Goal: Task Accomplishment & Management: Manage account settings

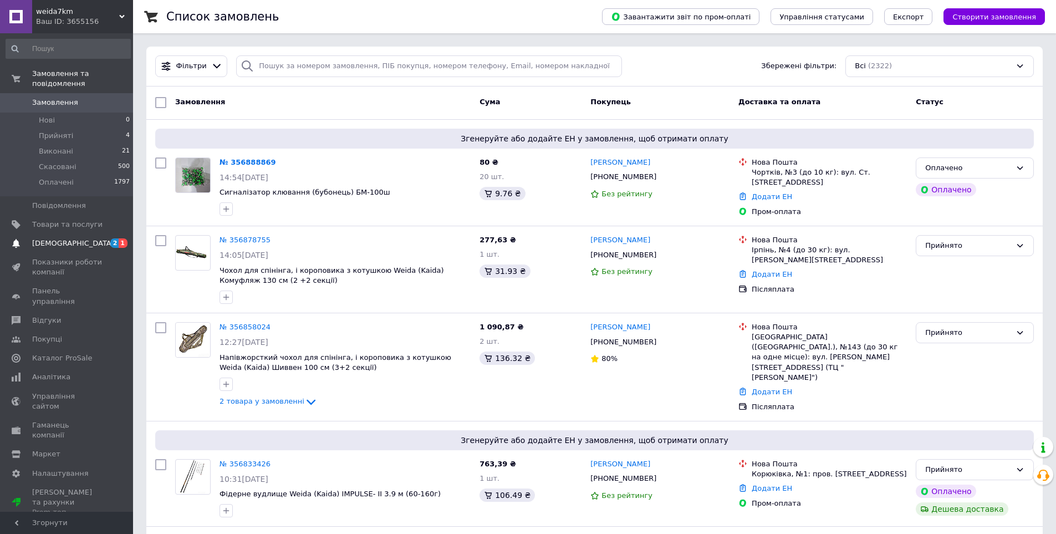
click at [73, 238] on span "[DEMOGRAPHIC_DATA]" at bounding box center [67, 243] width 70 height 10
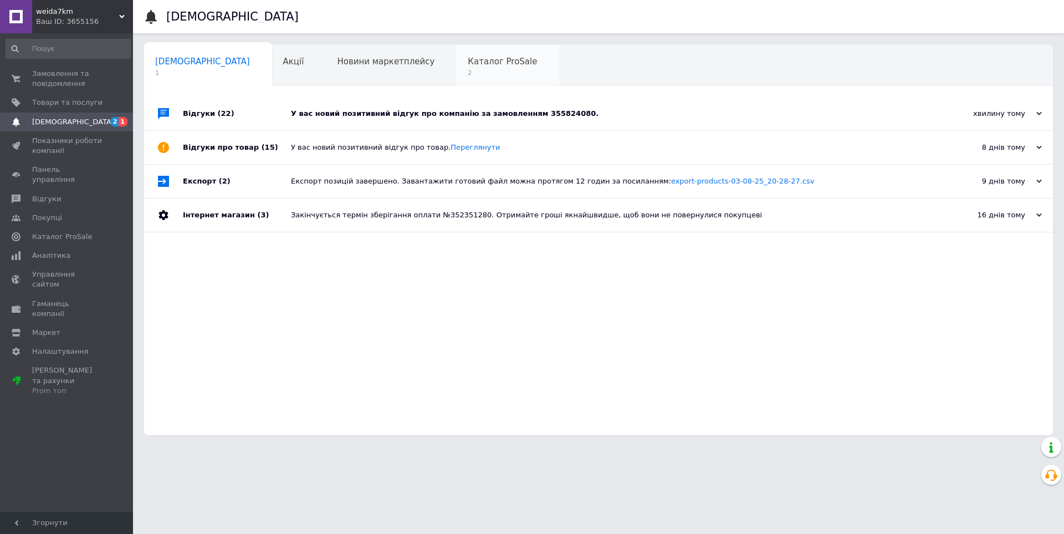
click at [468, 67] on span "Каталог ProSale" at bounding box center [502, 62] width 69 height 10
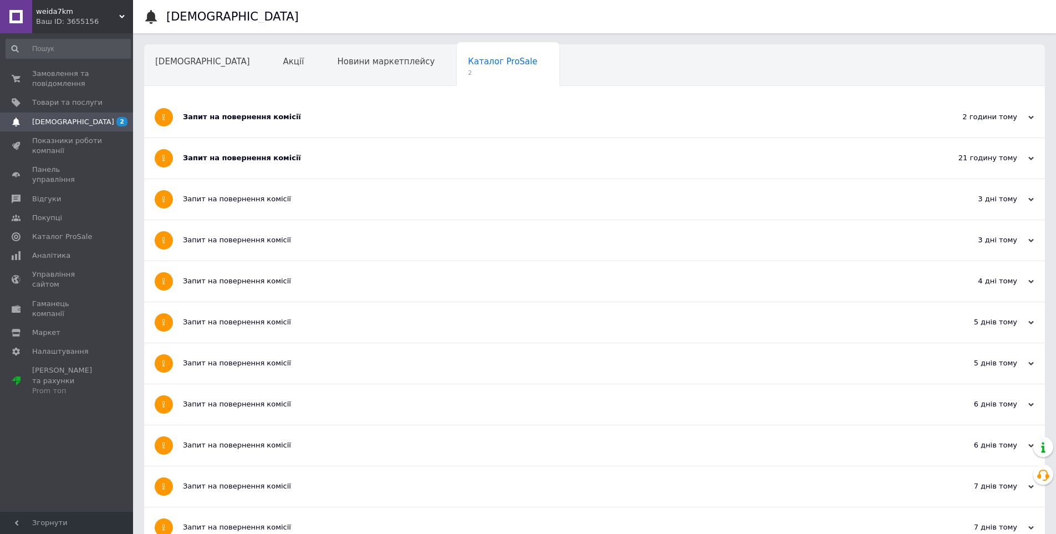
click at [259, 116] on div "Запит на повернення комісії" at bounding box center [553, 117] width 740 height 10
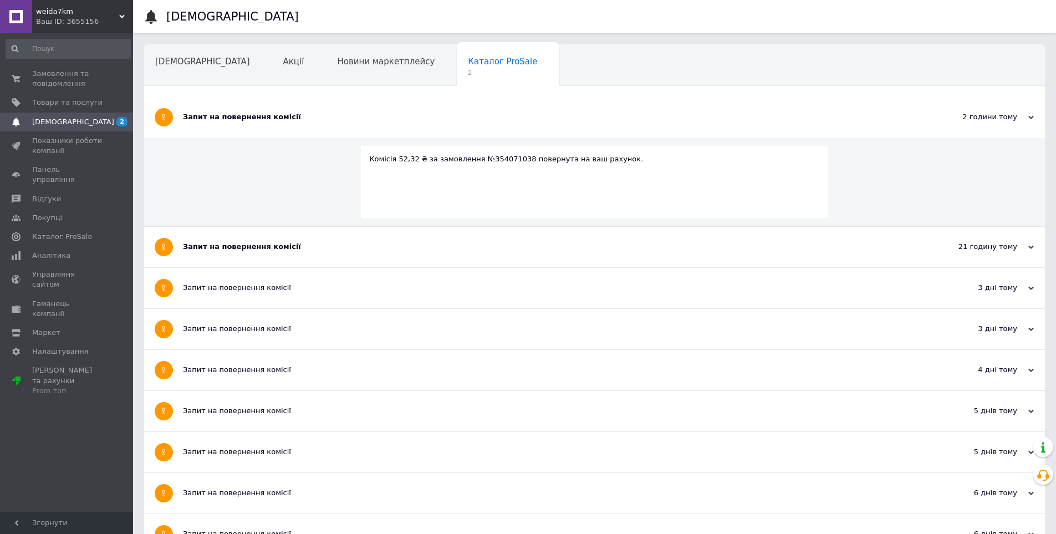
click at [247, 248] on div "Запит на повернення комісії" at bounding box center [553, 247] width 740 height 10
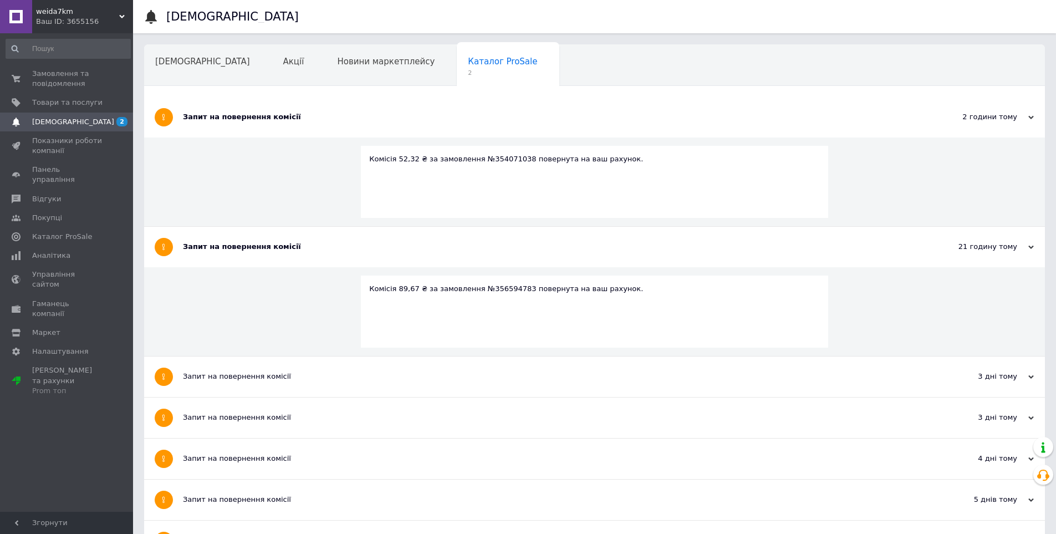
click at [231, 379] on div "Запит на повернення комісії" at bounding box center [553, 376] width 740 height 10
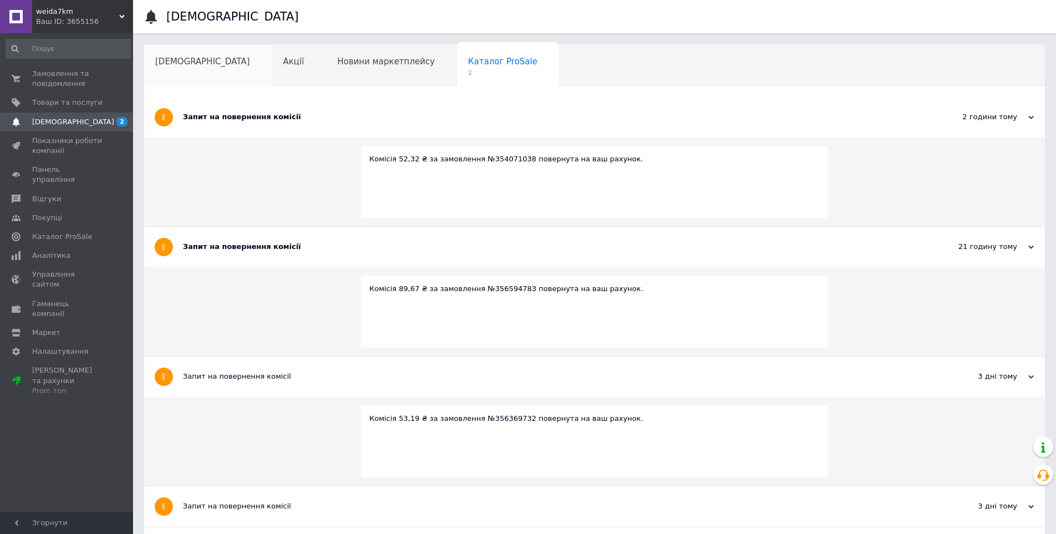
click at [180, 63] on span "[DEMOGRAPHIC_DATA]" at bounding box center [202, 62] width 95 height 10
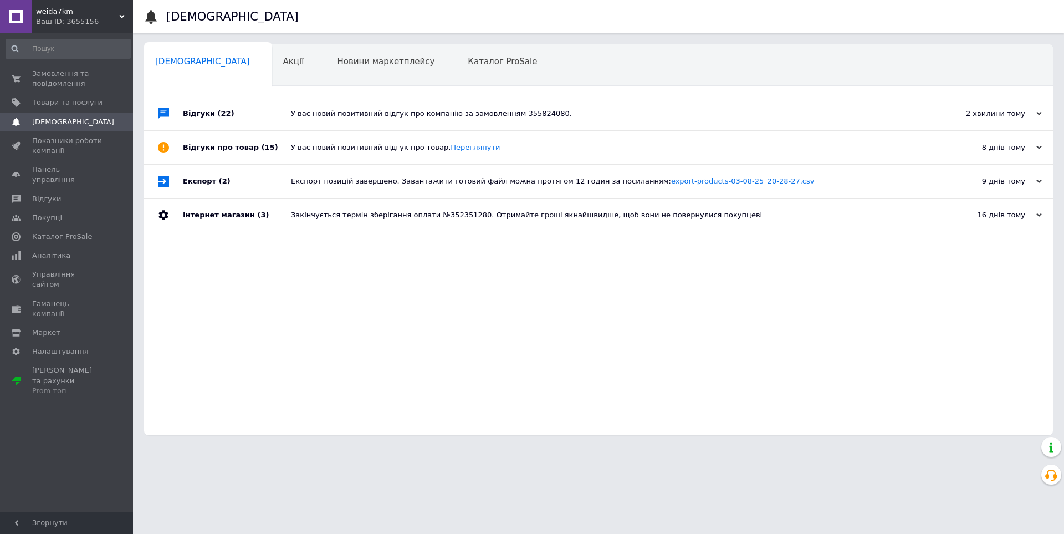
click at [410, 113] on div "У вас новий позитивний відгук про компанію за замовленням 355824080." at bounding box center [611, 114] width 640 height 10
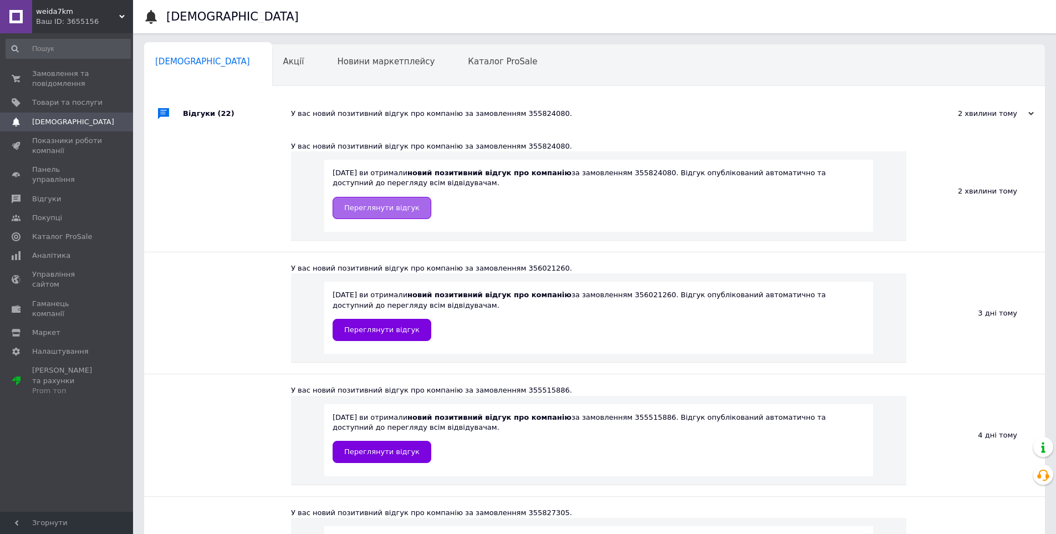
click at [385, 206] on span "Переглянути відгук" at bounding box center [381, 207] width 75 height 8
click at [57, 73] on span "Замовлення та повідомлення" at bounding box center [67, 79] width 70 height 20
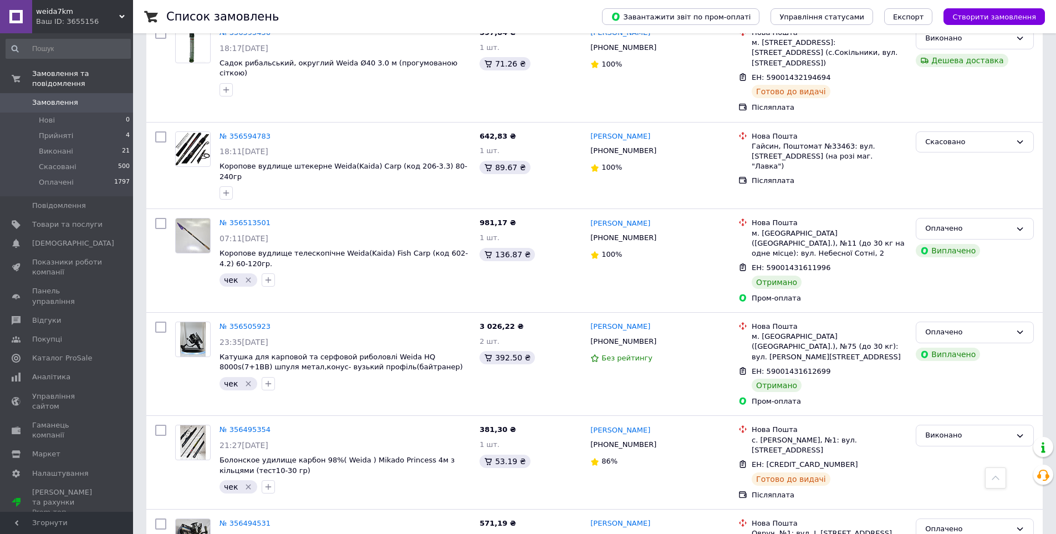
scroll to position [1521, 0]
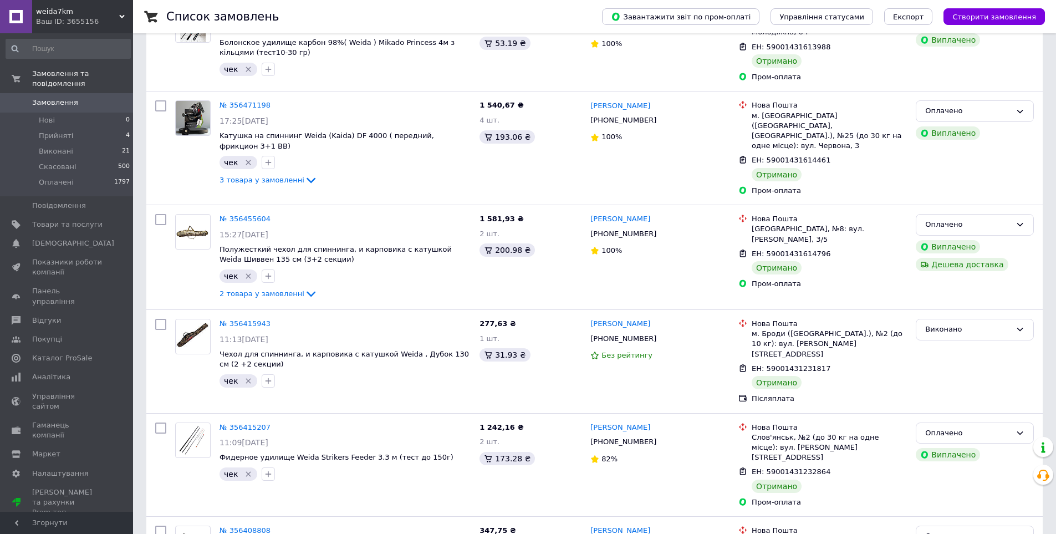
scroll to position [333, 0]
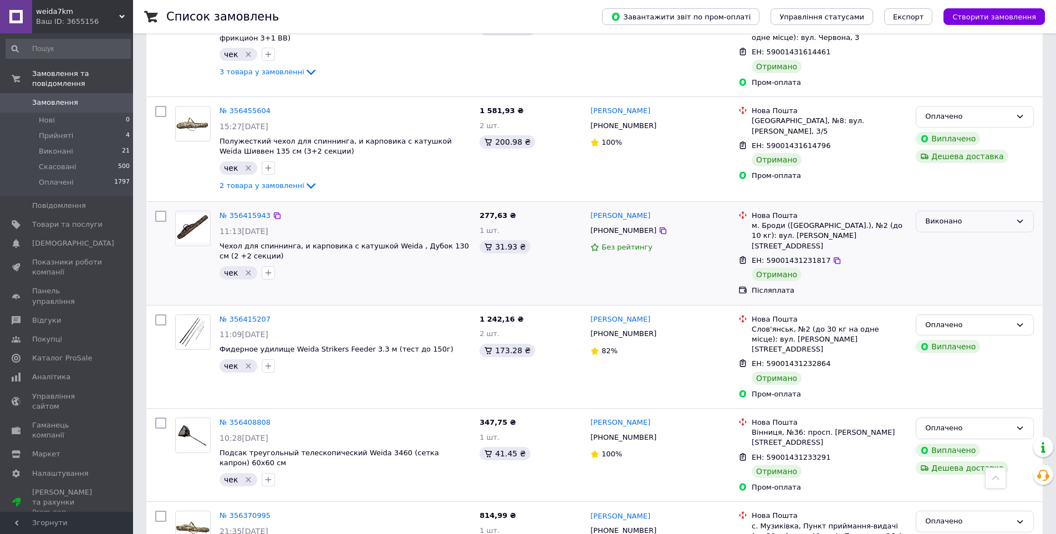
click at [957, 216] on div "Виконано" at bounding box center [968, 222] width 86 height 12
click at [947, 275] on li "Оплачено" at bounding box center [974, 285] width 117 height 21
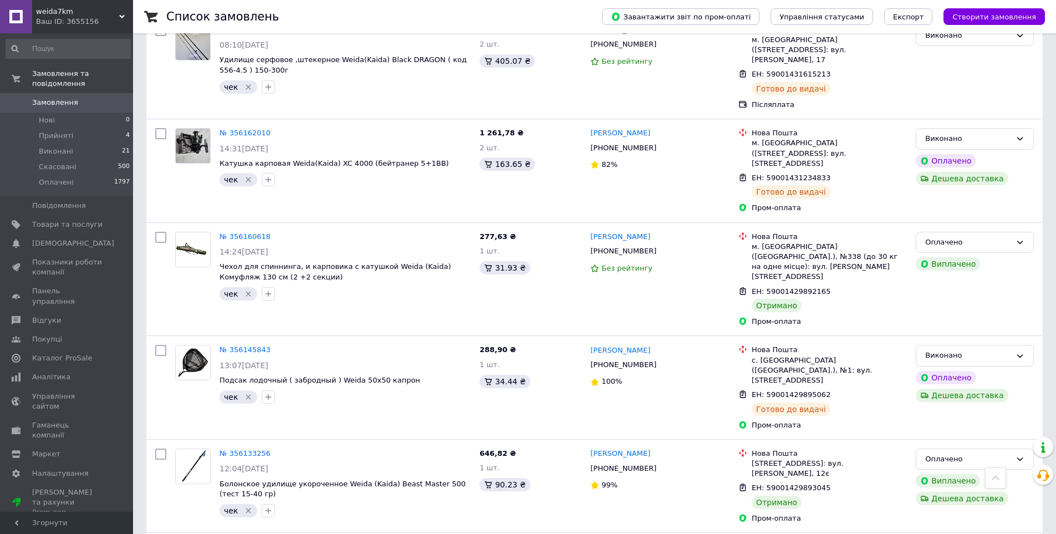
scroll to position [1469, 0]
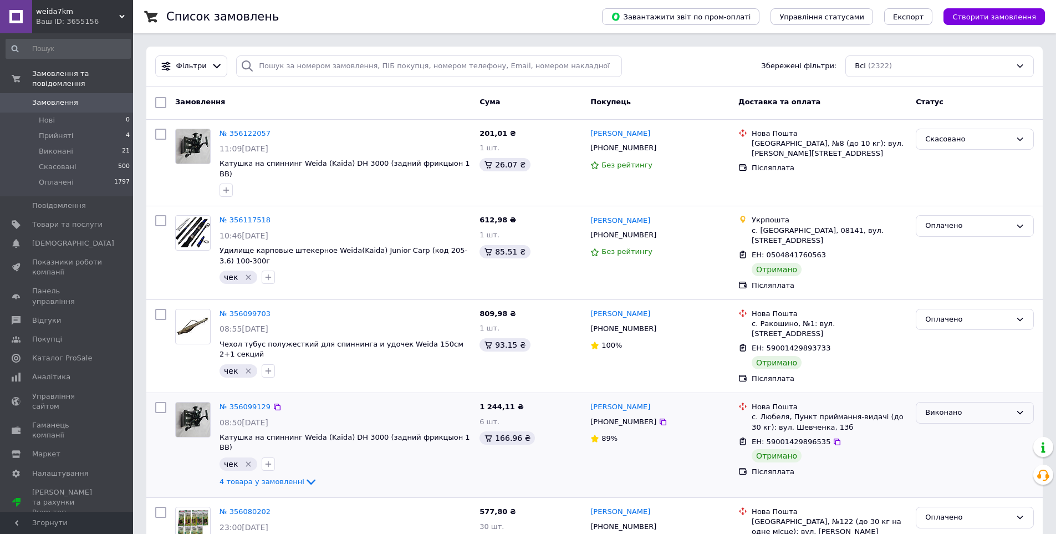
click at [944, 407] on div "Виконано" at bounding box center [968, 413] width 86 height 12
click at [941, 466] on li "Оплачено" at bounding box center [974, 476] width 117 height 21
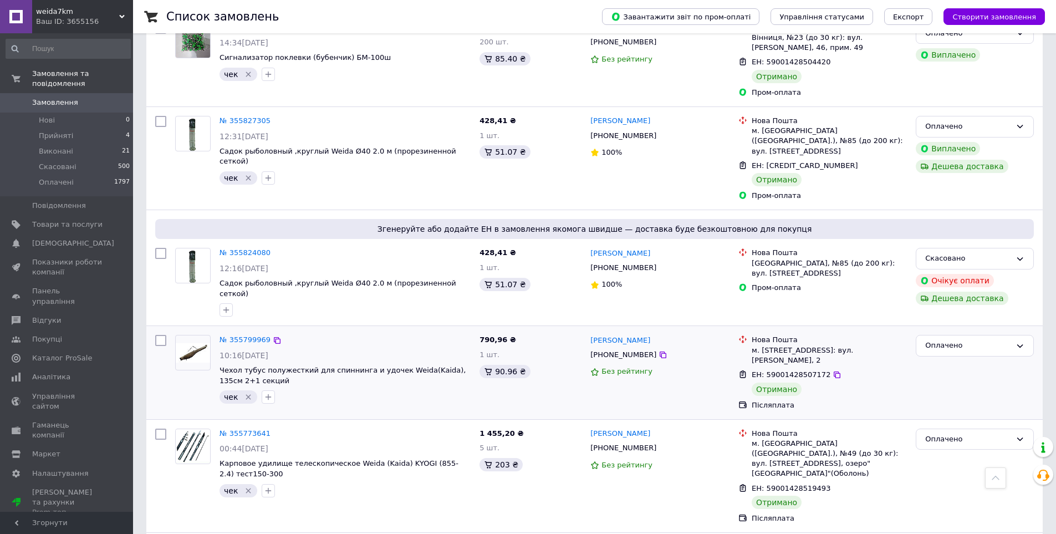
scroll to position [1449, 0]
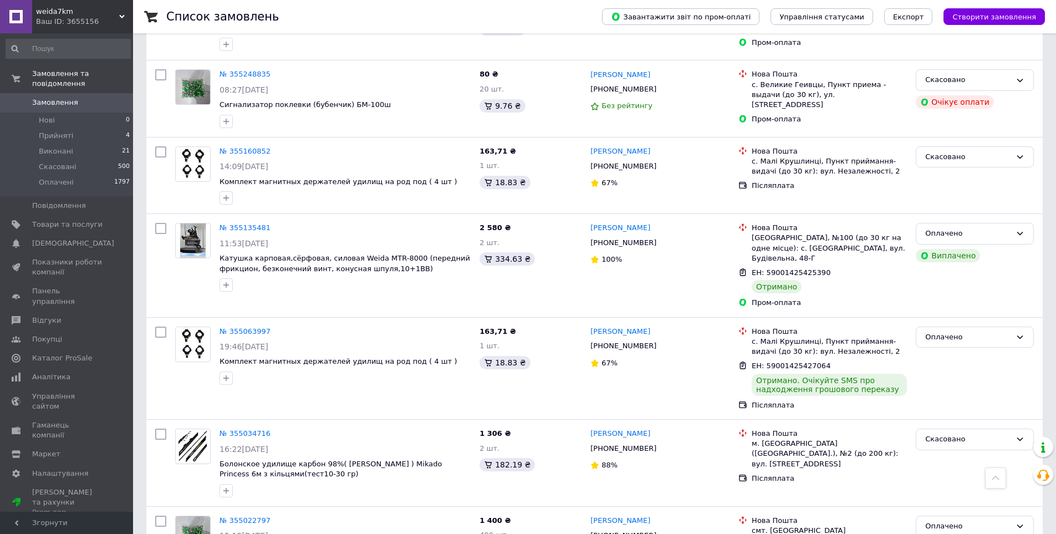
scroll to position [1438, 0]
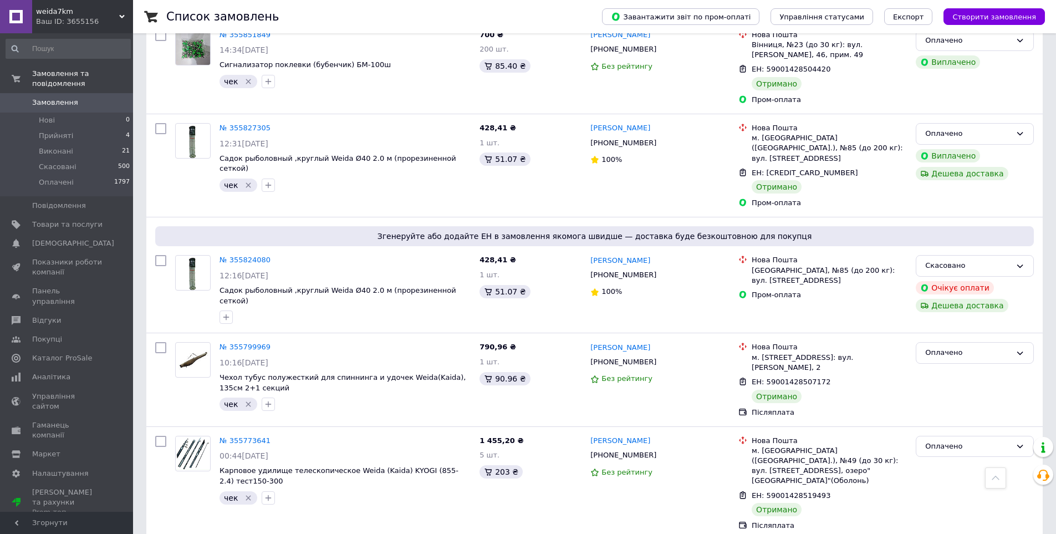
scroll to position [1449, 0]
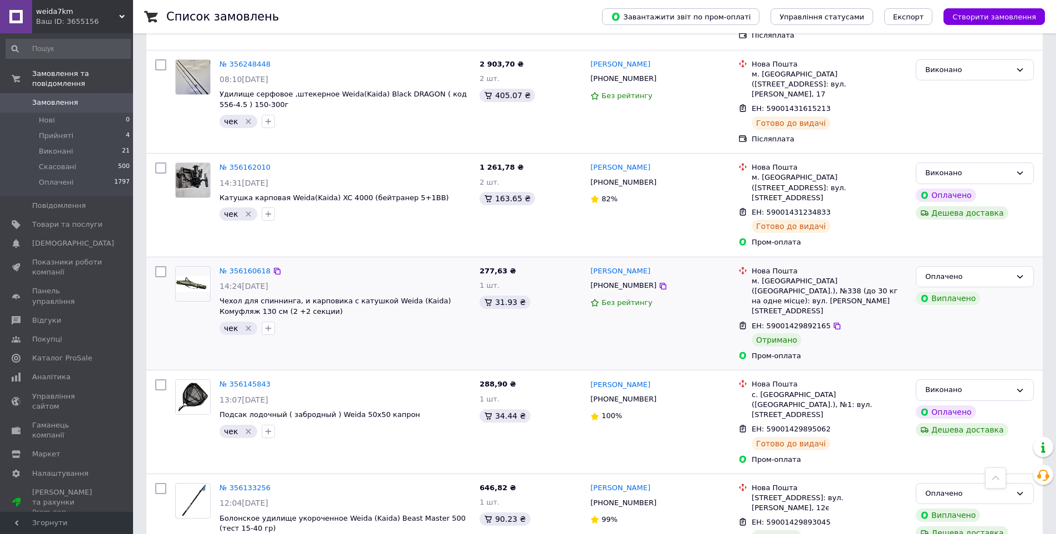
scroll to position [1469, 0]
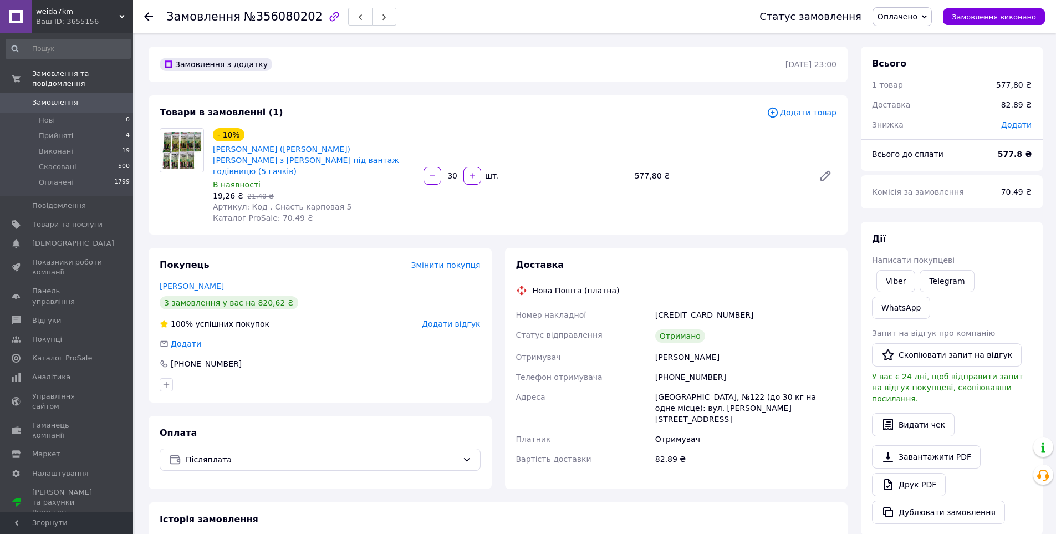
click at [144, 15] on icon at bounding box center [148, 16] width 9 height 9
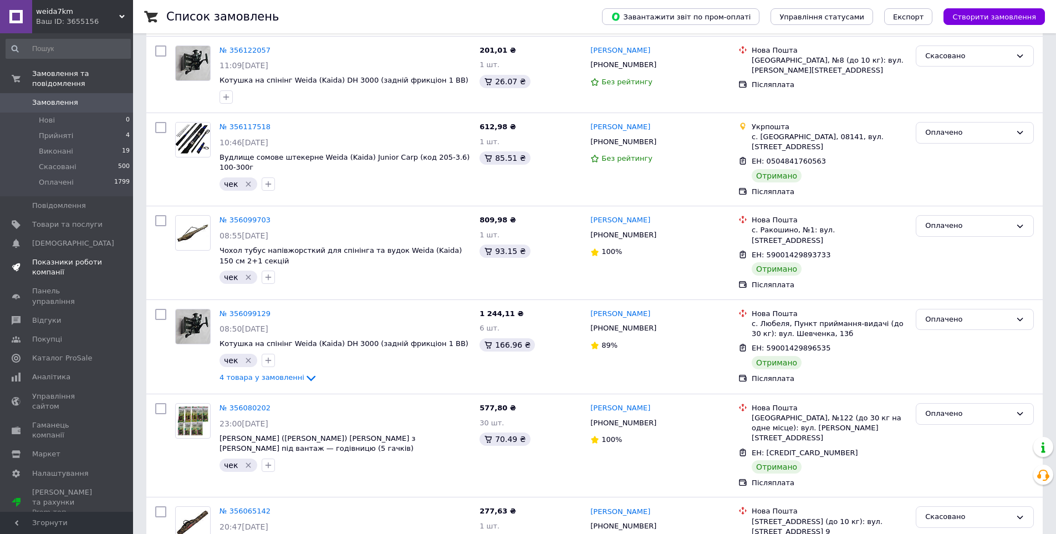
scroll to position [166, 0]
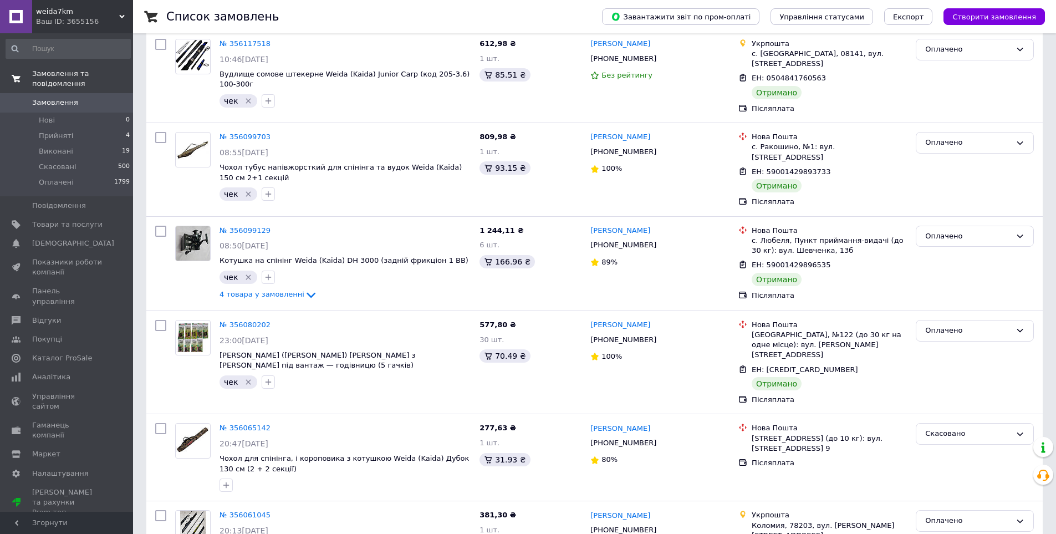
click at [83, 75] on span "Замовлення та повідомлення" at bounding box center [82, 79] width 101 height 20
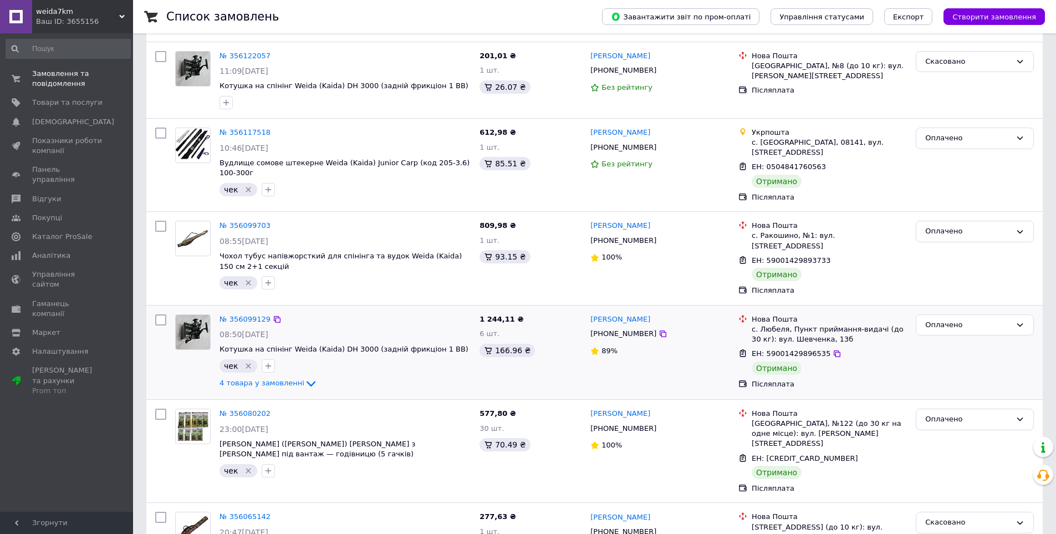
scroll to position [0, 0]
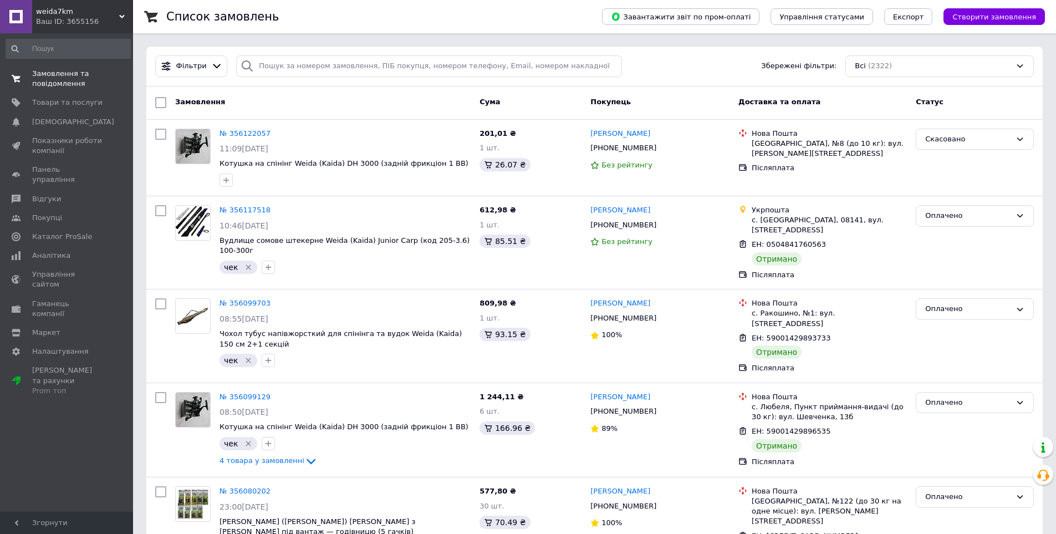
click at [61, 78] on span "Замовлення та повідомлення" at bounding box center [67, 79] width 70 height 20
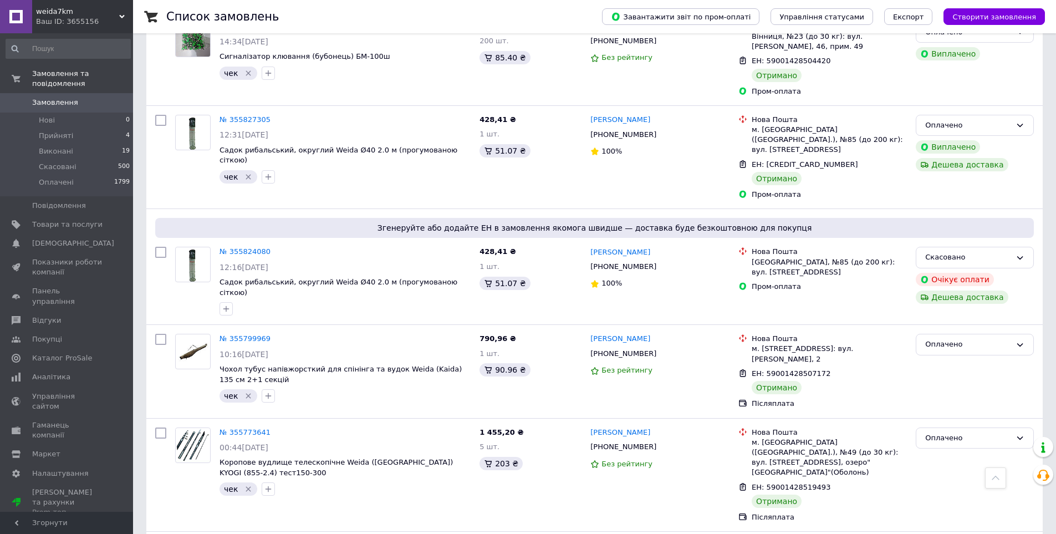
scroll to position [1453, 0]
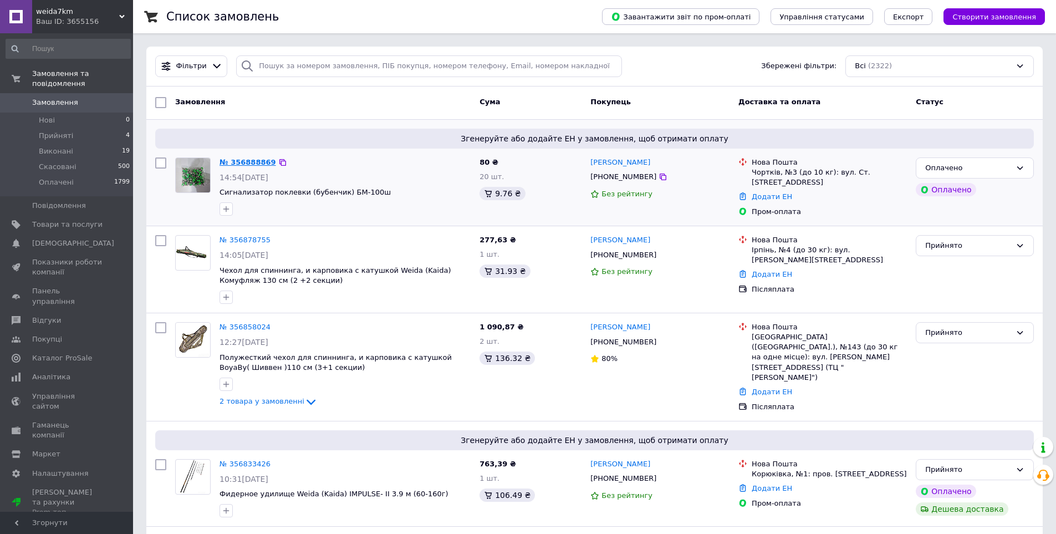
click at [245, 160] on link "№ 356888869" at bounding box center [247, 162] width 57 height 8
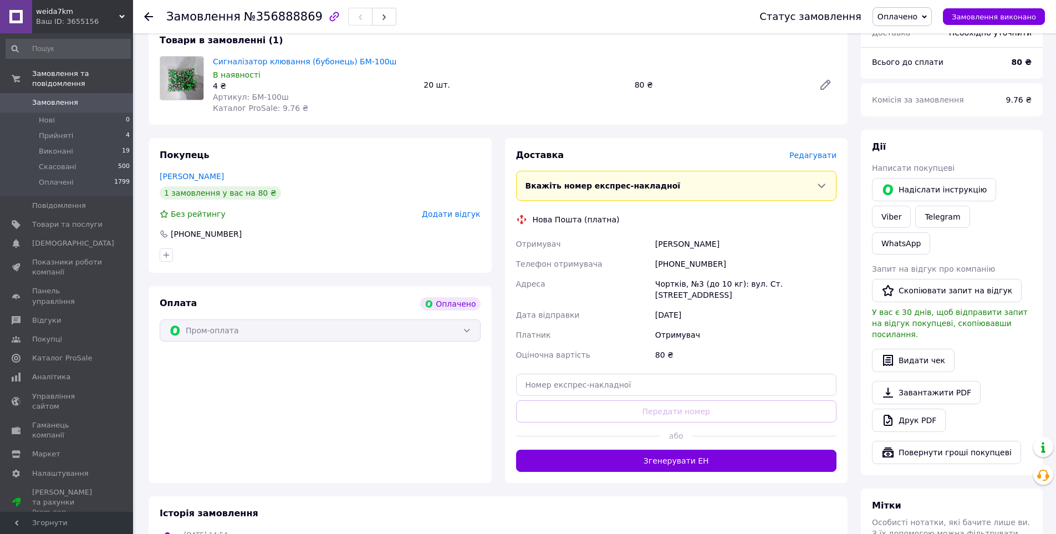
scroll to position [499, 0]
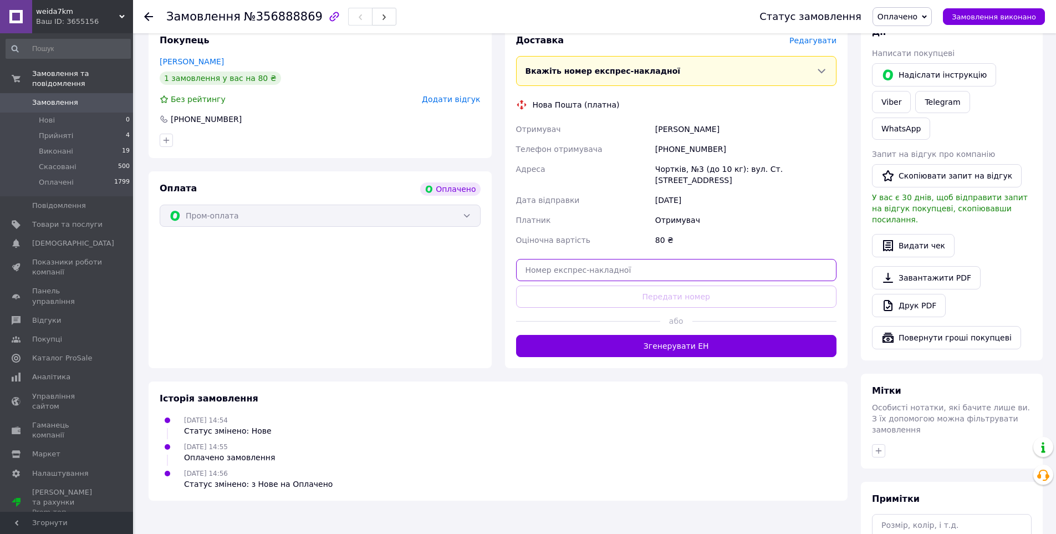
click at [549, 259] on input "text" at bounding box center [676, 270] width 321 height 22
click at [537, 259] on input "559001432834705" at bounding box center [676, 270] width 321 height 22
click at [545, 259] on input "550001432834705" at bounding box center [676, 270] width 321 height 22
click at [531, 259] on input "55001432834705" at bounding box center [676, 270] width 321 height 22
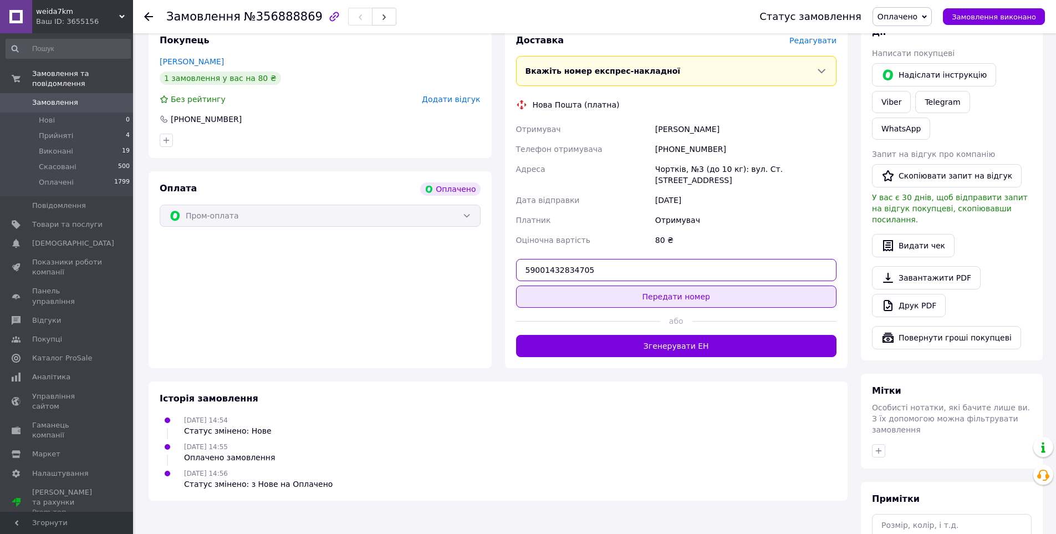
type input "59001432834705"
click at [632, 285] on button "Передати номер" at bounding box center [676, 296] width 321 height 22
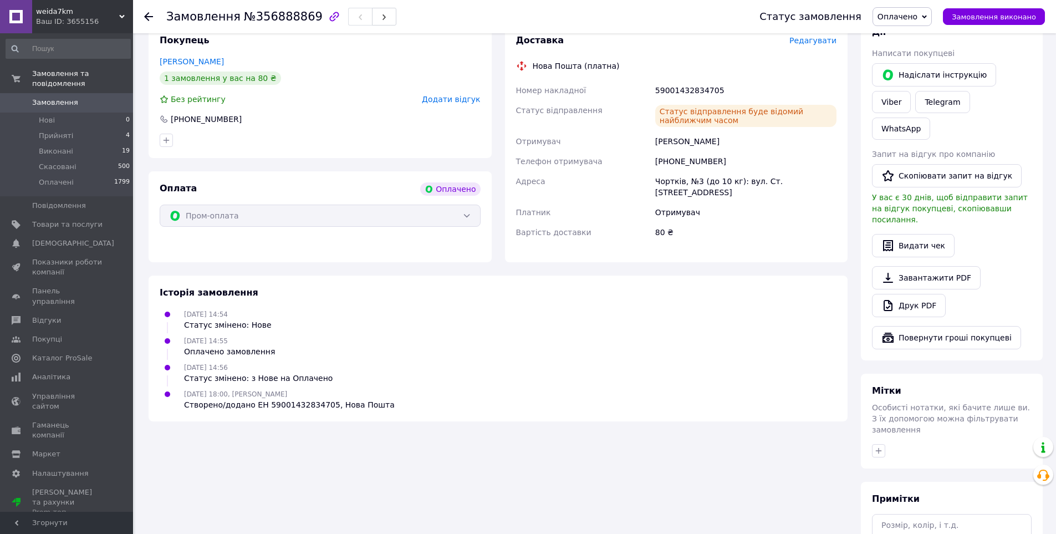
click at [917, 15] on span "Оплачено" at bounding box center [897, 16] width 40 height 9
click at [922, 58] on li "Виконано" at bounding box center [902, 55] width 58 height 17
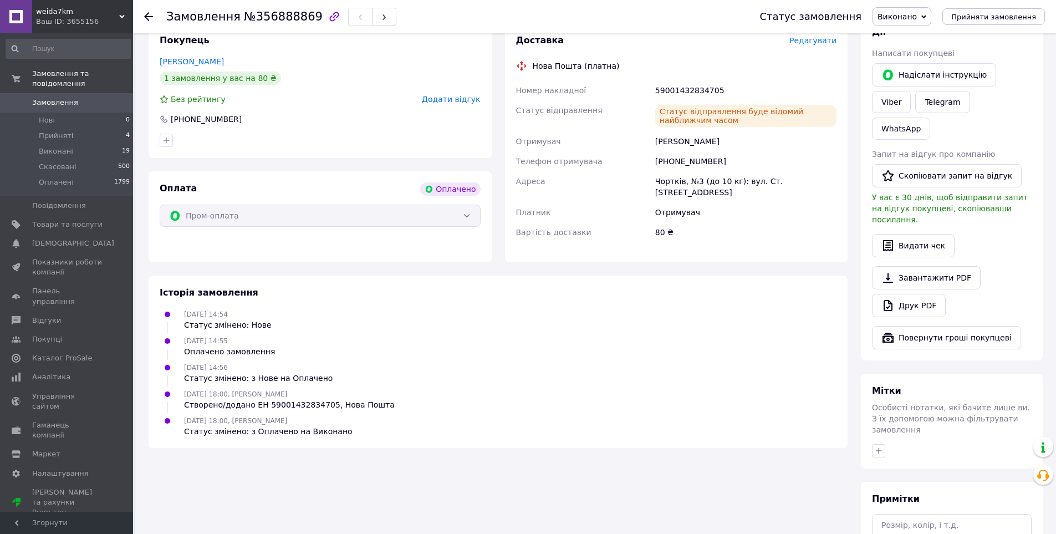
click at [150, 16] on use at bounding box center [148, 16] width 9 height 9
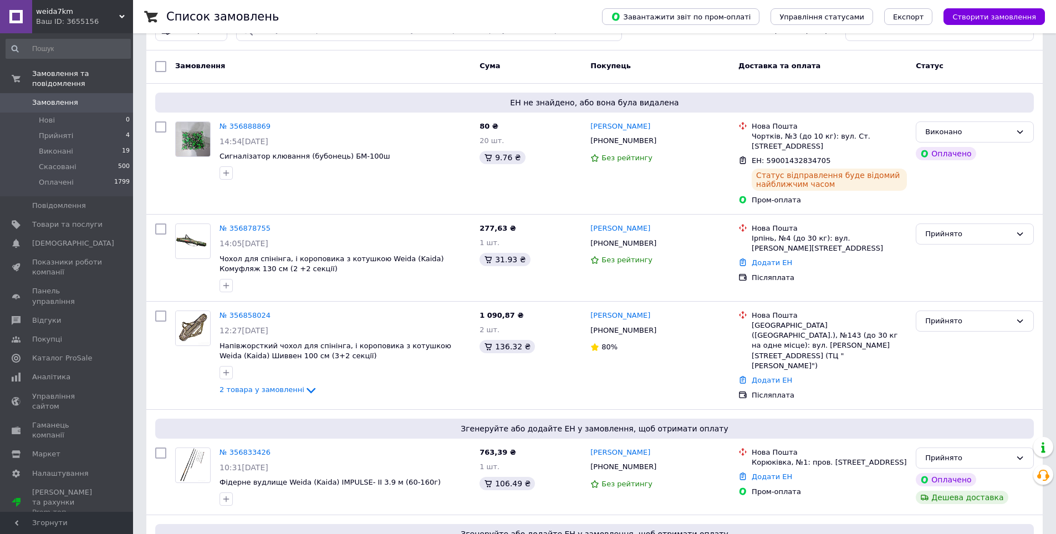
scroll to position [55, 0]
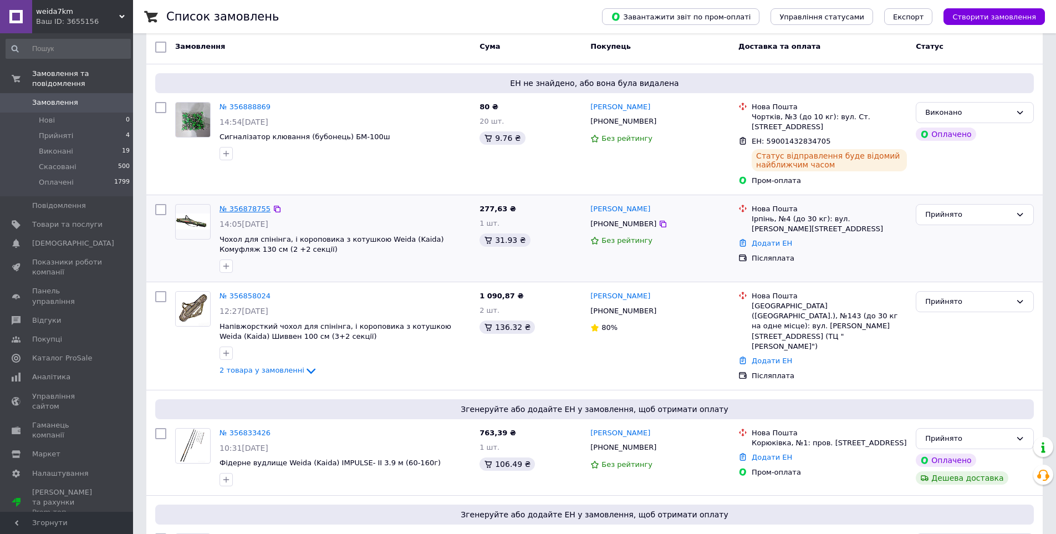
click at [242, 205] on link "№ 356878755" at bounding box center [244, 209] width 51 height 8
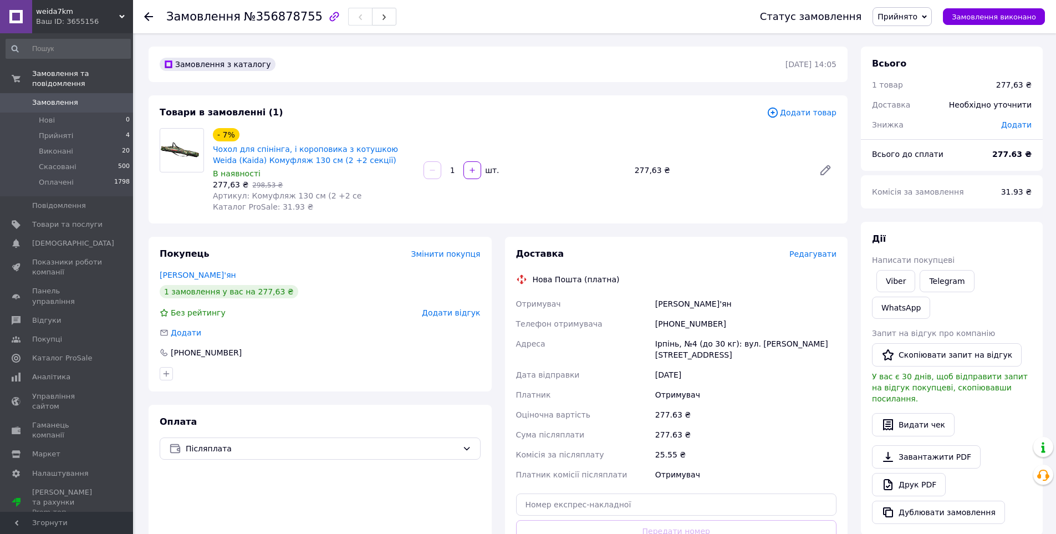
scroll to position [166, 0]
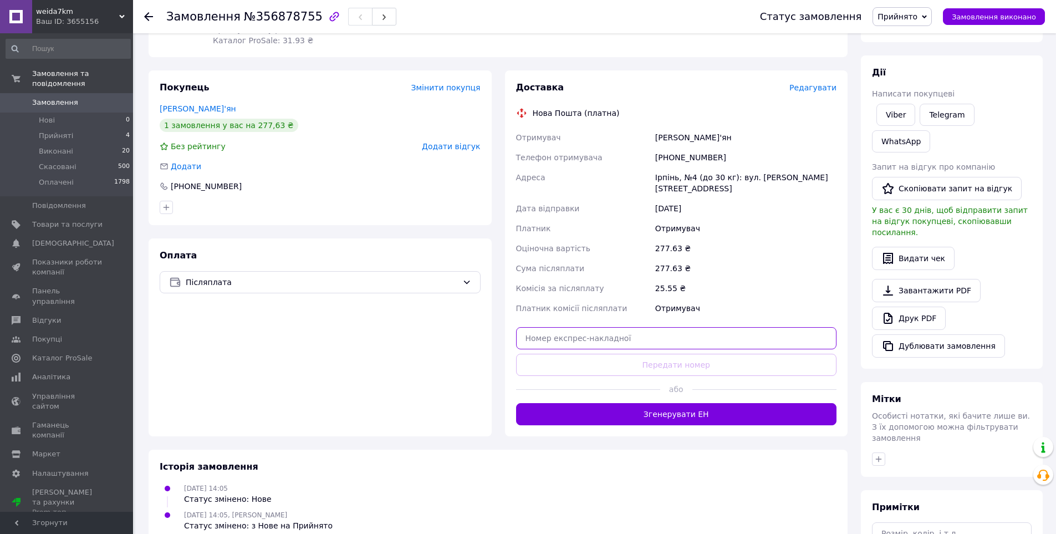
click at [558, 327] on input "text" at bounding box center [676, 338] width 321 height 22
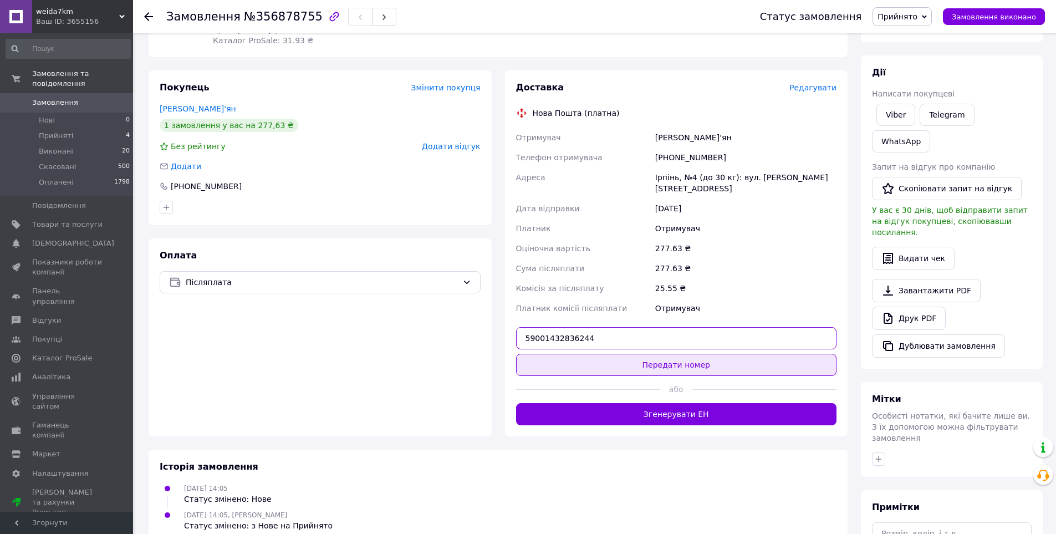
type input "59001432836244"
click at [619, 354] on button "Передати номер" at bounding box center [676, 365] width 321 height 22
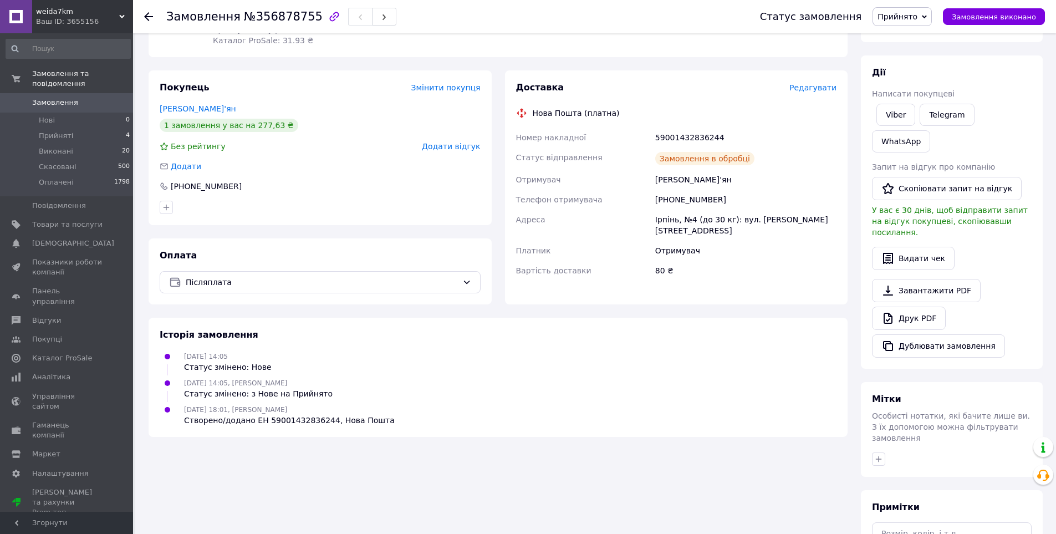
click at [917, 14] on span "Прийнято" at bounding box center [897, 16] width 40 height 9
click at [914, 37] on li "Виконано" at bounding box center [902, 38] width 58 height 17
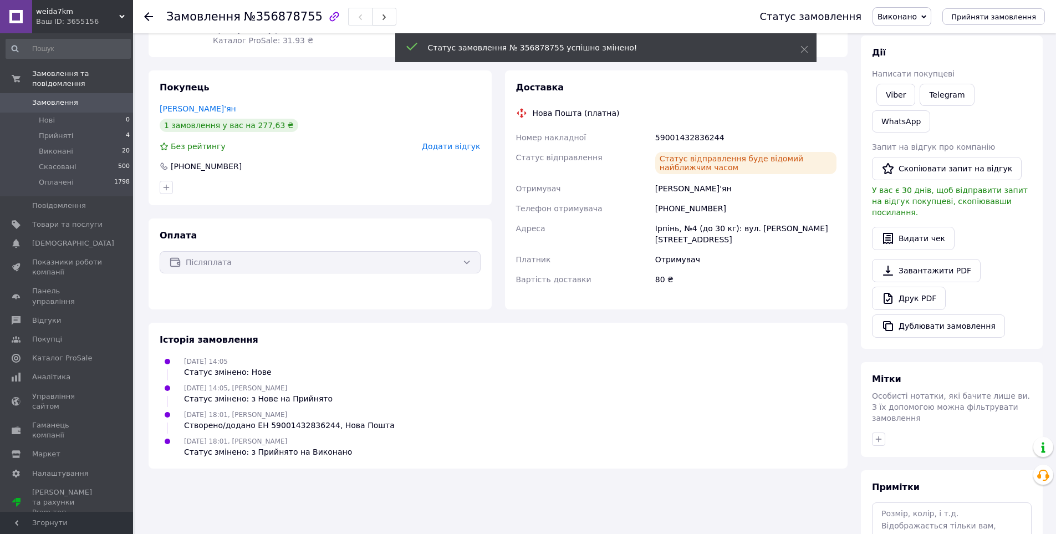
click at [148, 14] on icon at bounding box center [148, 16] width 9 height 9
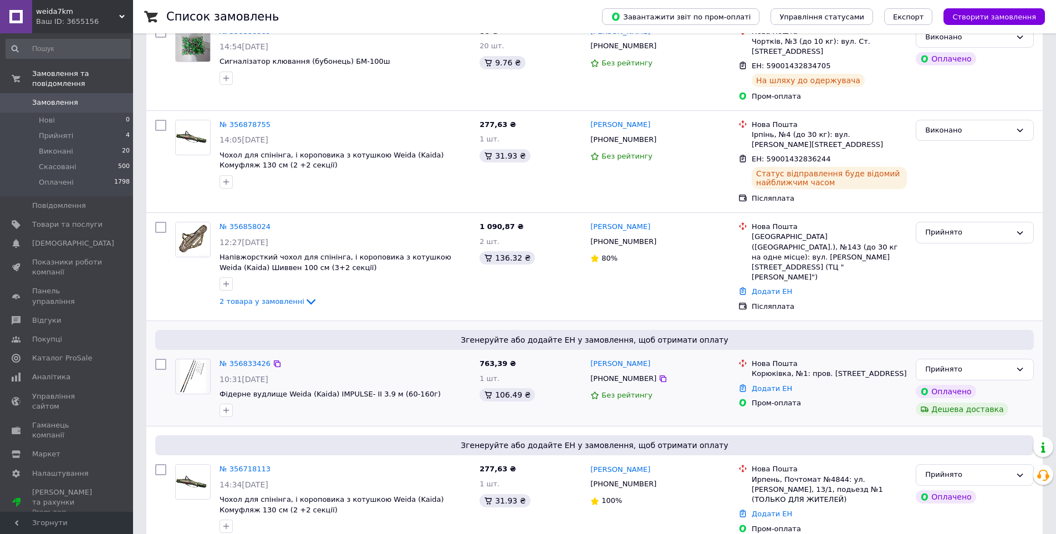
scroll to position [111, 0]
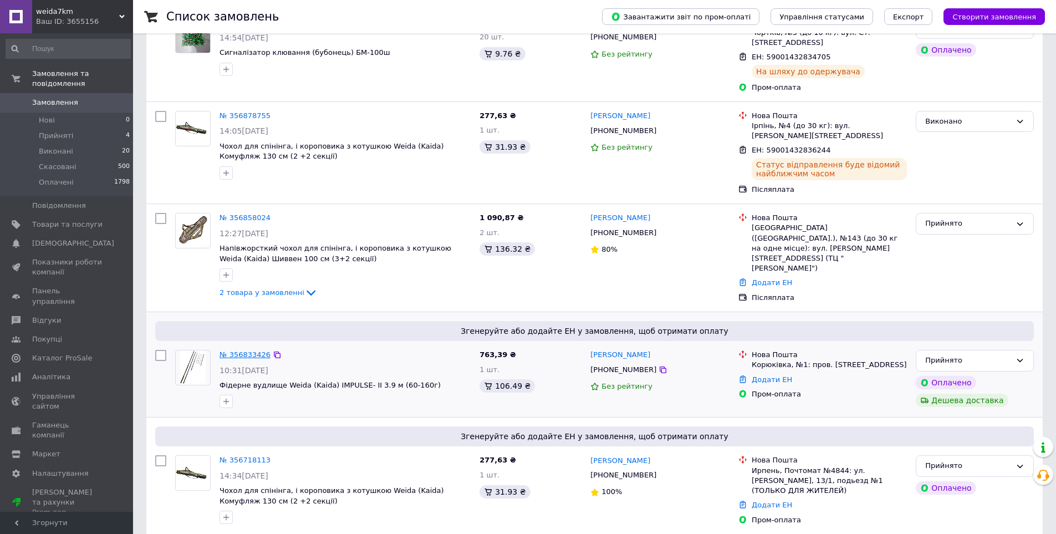
click at [247, 350] on link "№ 356833426" at bounding box center [244, 354] width 51 height 8
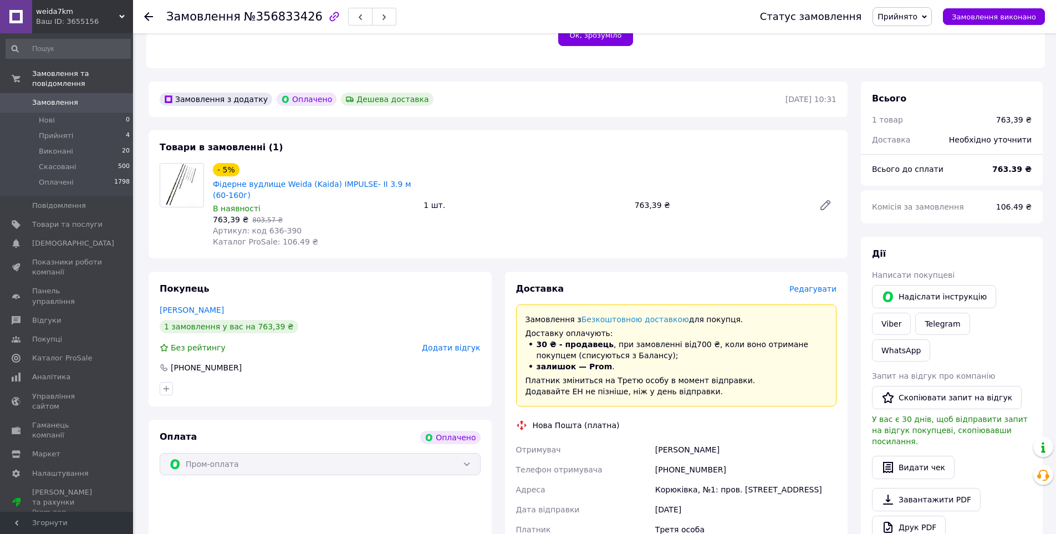
scroll to position [499, 0]
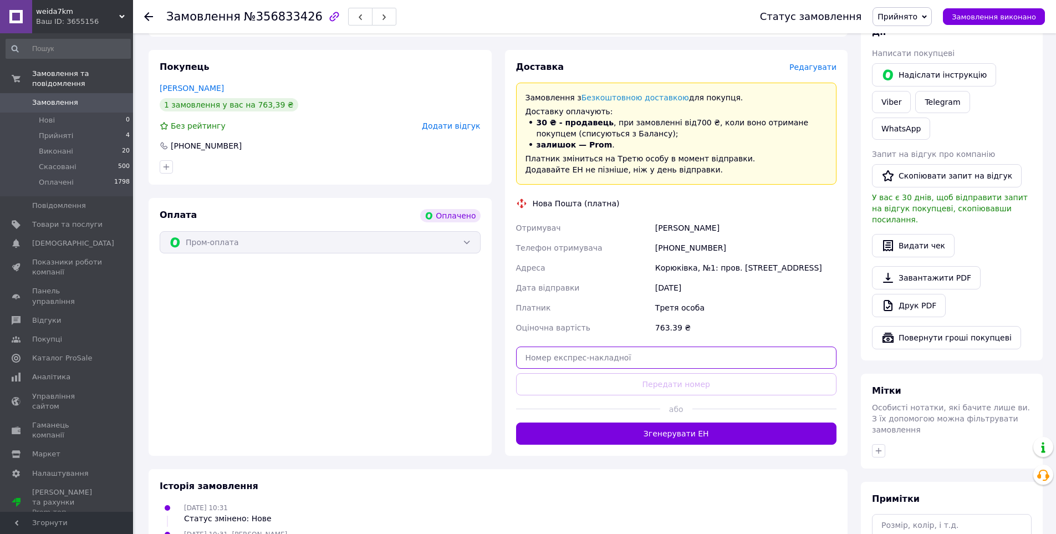
click at [551, 350] on input "text" at bounding box center [676, 357] width 321 height 22
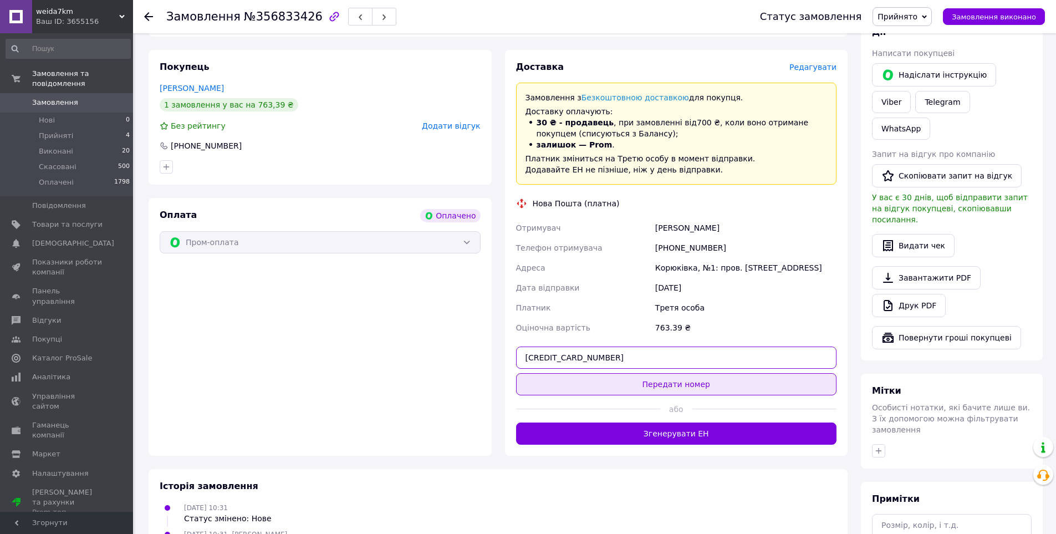
type input "59001432837753"
click at [610, 373] on button "Передати номер" at bounding box center [676, 384] width 321 height 22
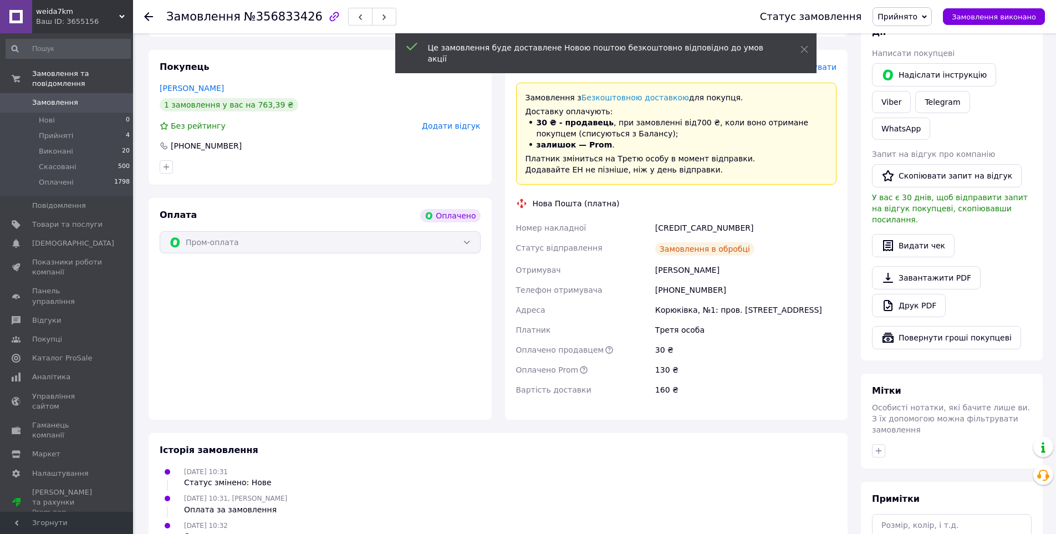
click at [917, 13] on span "Прийнято" at bounding box center [897, 16] width 40 height 9
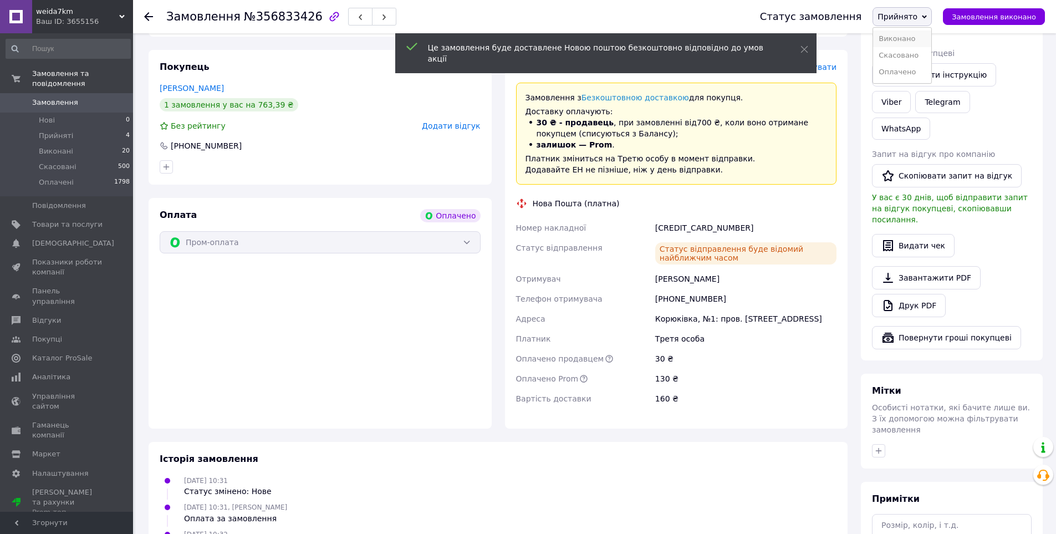
click at [913, 39] on li "Виконано" at bounding box center [902, 38] width 58 height 17
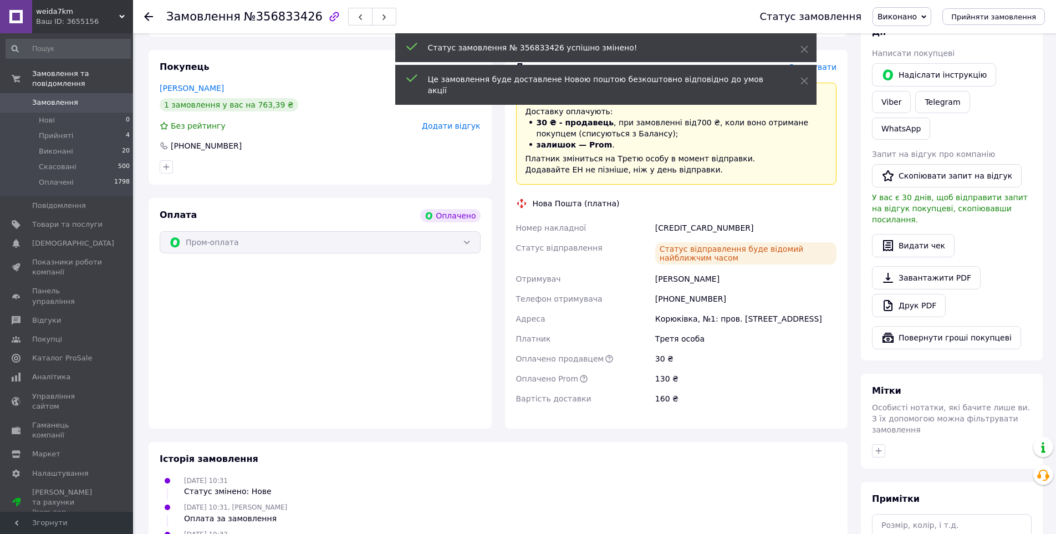
click at [150, 17] on use at bounding box center [148, 16] width 9 height 9
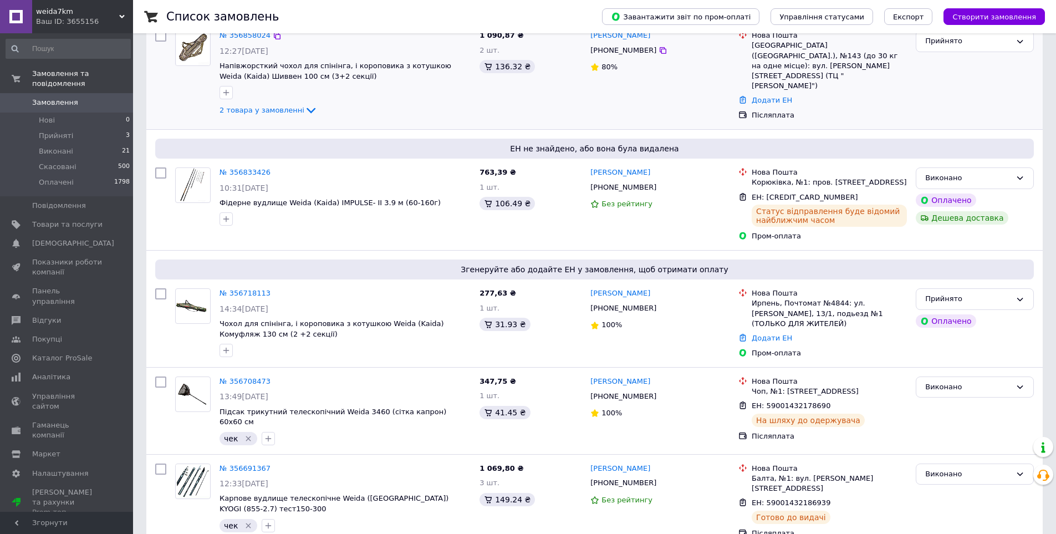
scroll to position [333, 0]
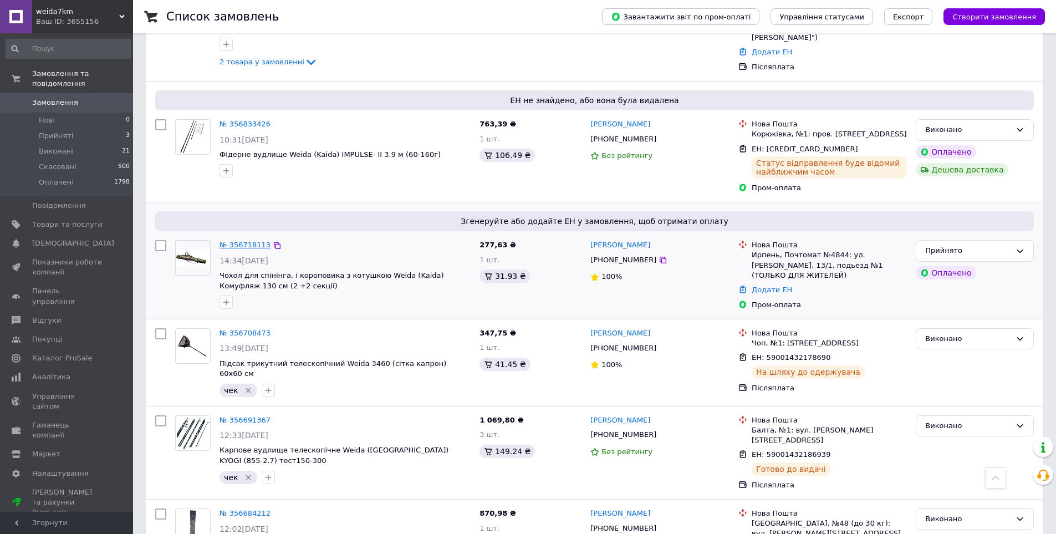
click at [245, 241] on link "№ 356718113" at bounding box center [244, 245] width 51 height 8
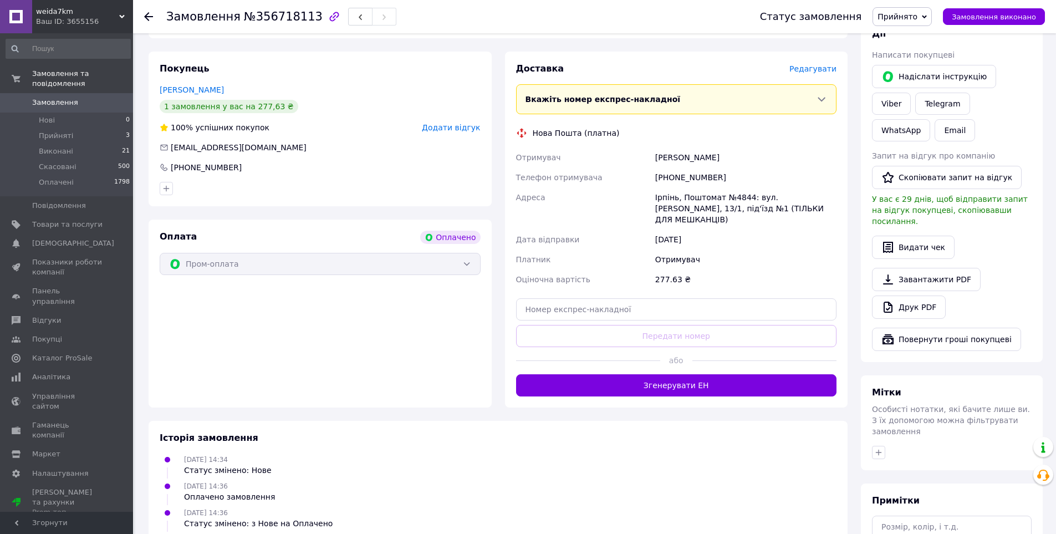
scroll to position [499, 0]
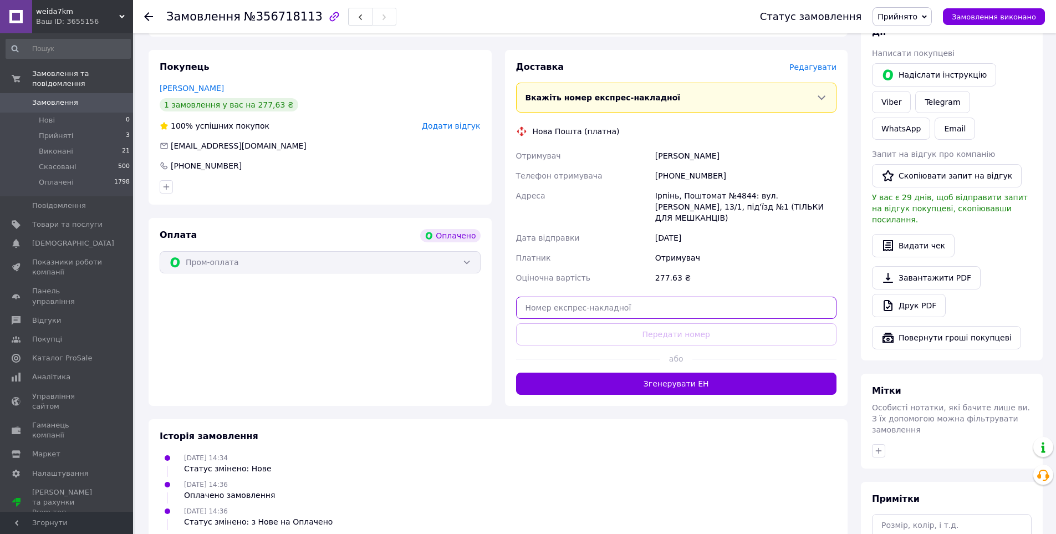
click at [557, 297] on input "text" at bounding box center [676, 308] width 321 height 22
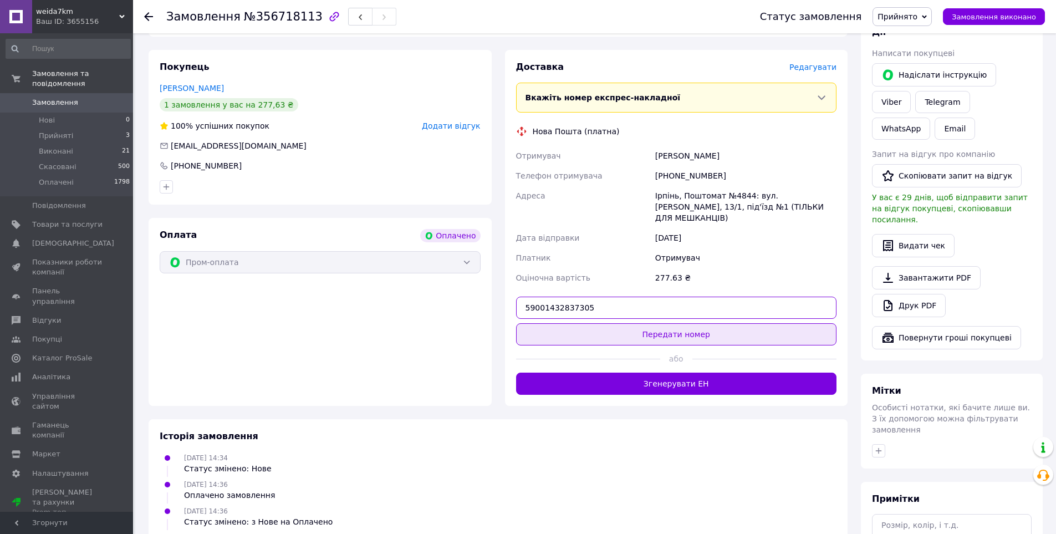
type input "59001432837305"
click at [606, 323] on button "Передати номер" at bounding box center [676, 334] width 321 height 22
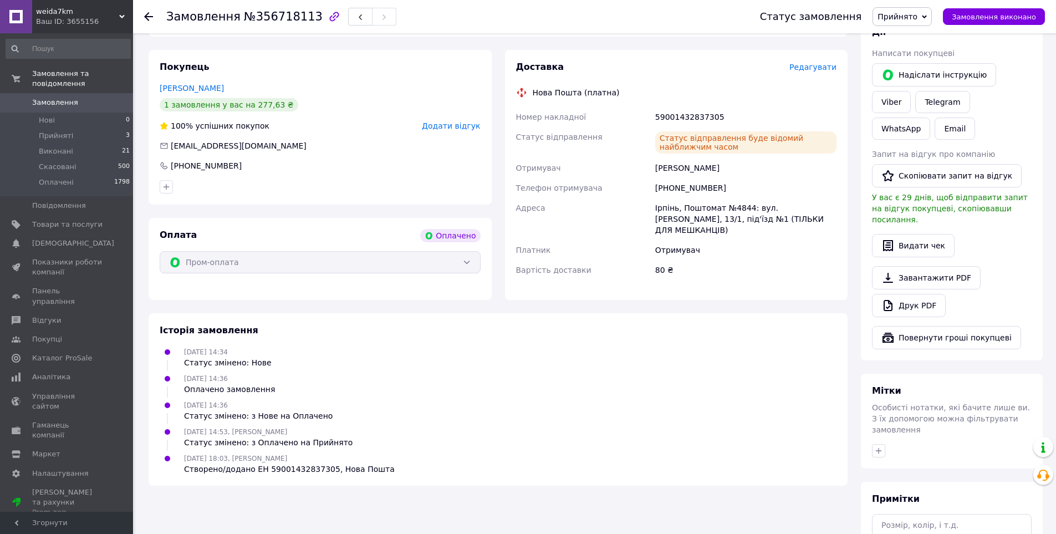
click at [932, 13] on span "Прийнято" at bounding box center [901, 16] width 59 height 19
click at [914, 42] on li "Виконано" at bounding box center [902, 38] width 58 height 17
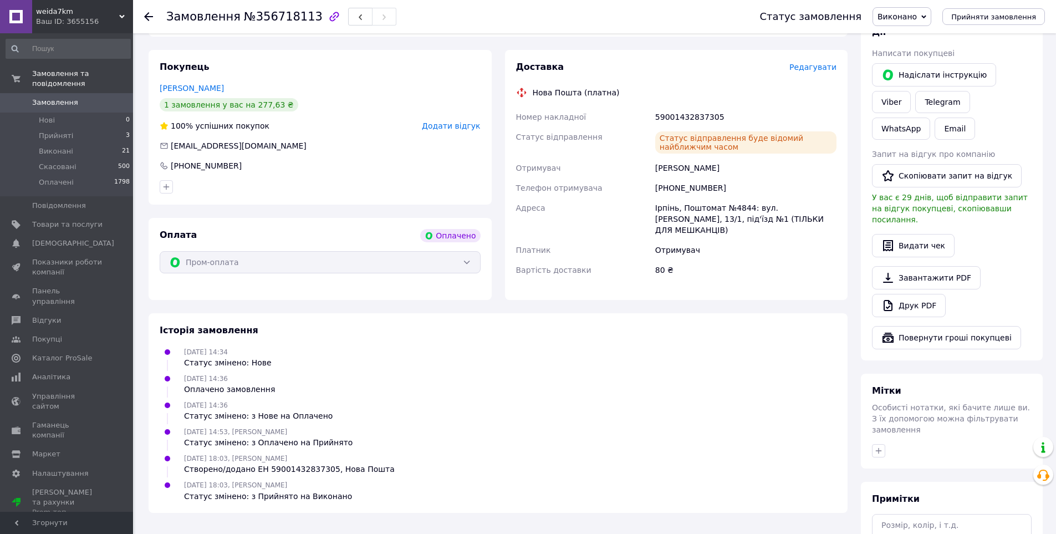
click at [148, 15] on icon at bounding box center [148, 16] width 9 height 9
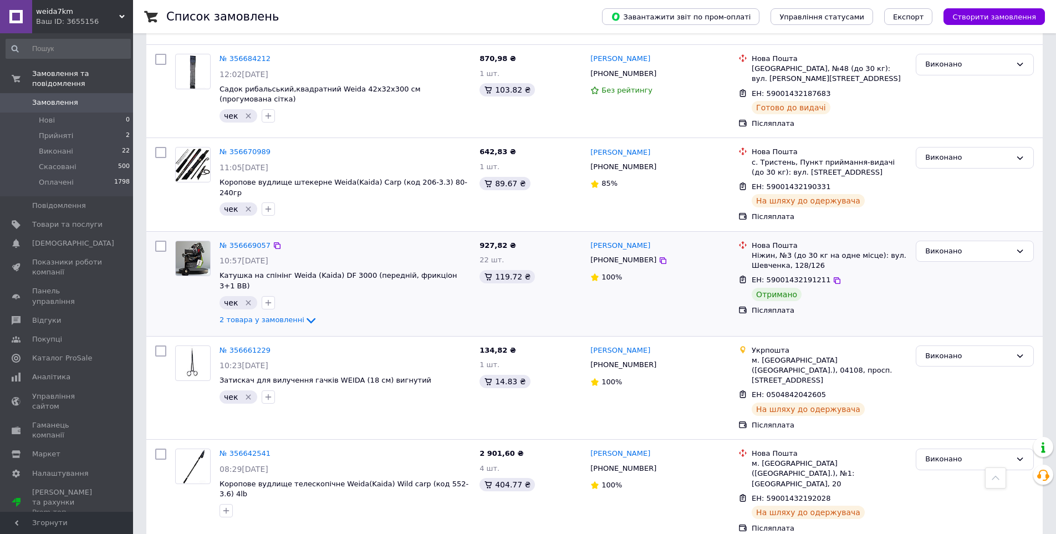
scroll to position [781, 0]
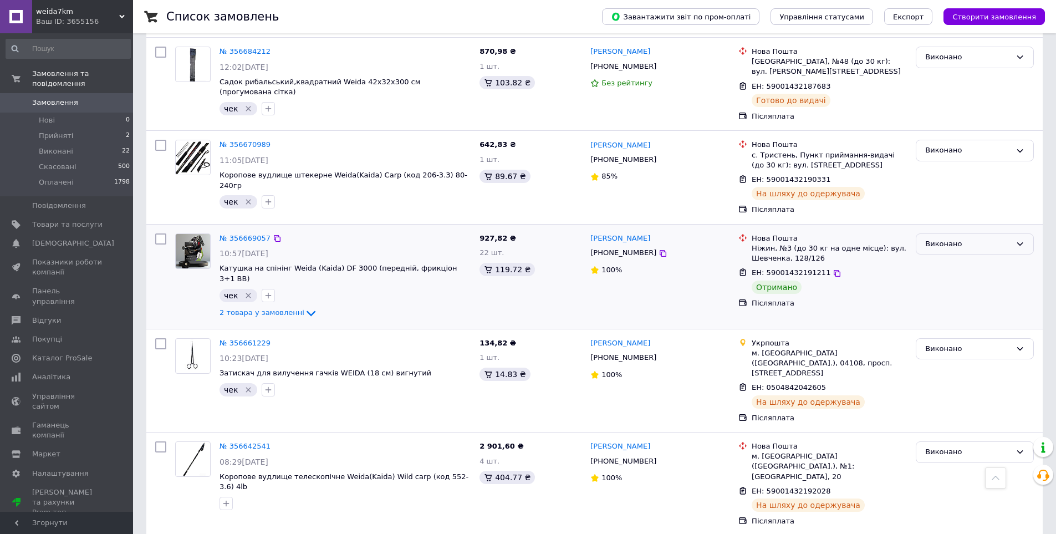
click at [969, 238] on div "Виконано" at bounding box center [968, 244] width 86 height 12
click at [950, 297] on li "Оплачено" at bounding box center [974, 307] width 117 height 21
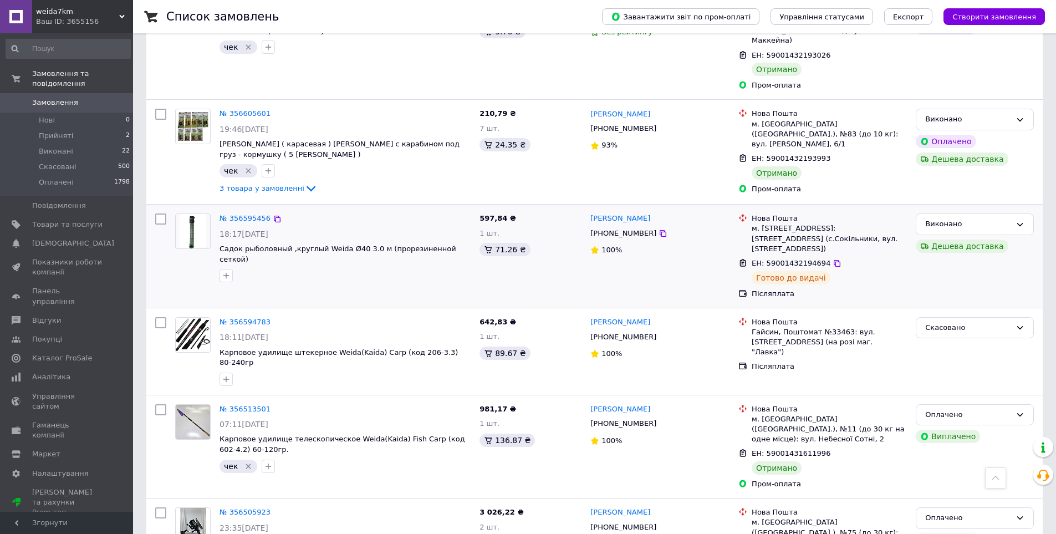
scroll to position [1301, 0]
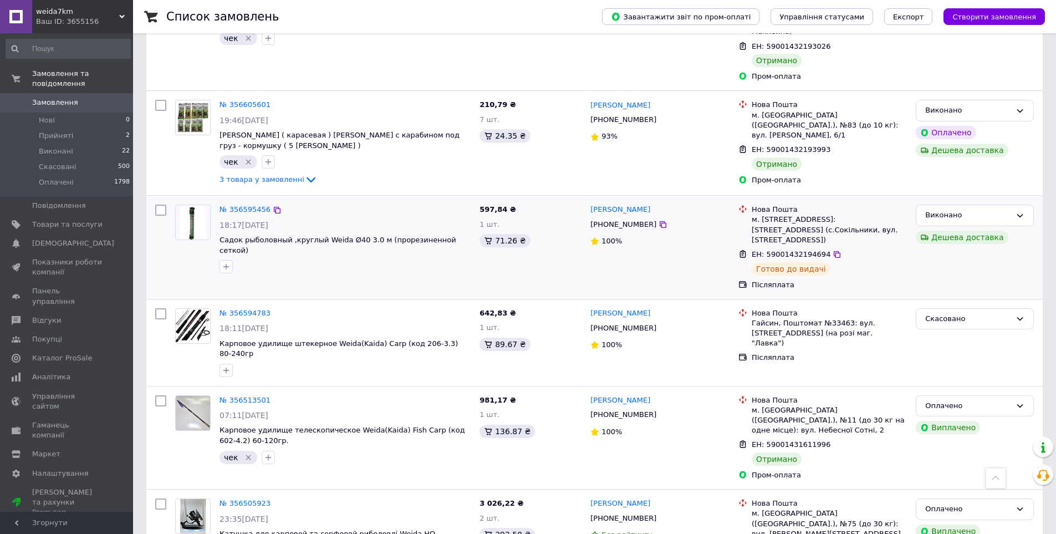
click at [435, 203] on div "№ 356595456" at bounding box center [344, 209] width 253 height 13
drag, startPoint x: 763, startPoint y: 162, endPoint x: 817, endPoint y: 164, distance: 54.3
click at [817, 250] on span "ЕН: 59001432194694" at bounding box center [791, 254] width 79 height 8
copy span "59001432194694"
click at [408, 200] on div "№ 356595456 18:17, 10.08.2025 Садок рыболовный ,круглый Weida Ø40 3.0 м (прорез…" at bounding box center [323, 247] width 304 height 94
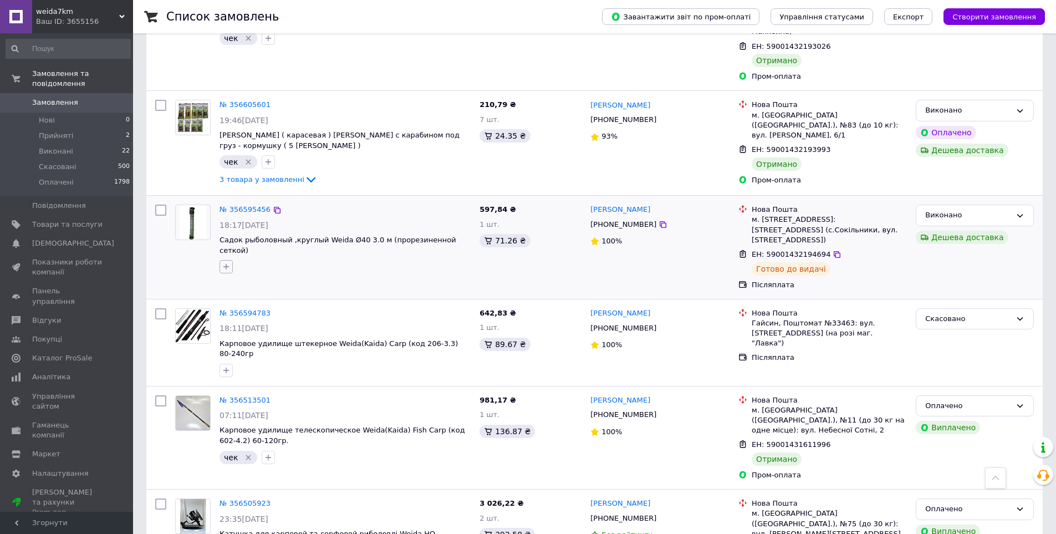
click at [229, 262] on icon "button" at bounding box center [226, 266] width 9 height 9
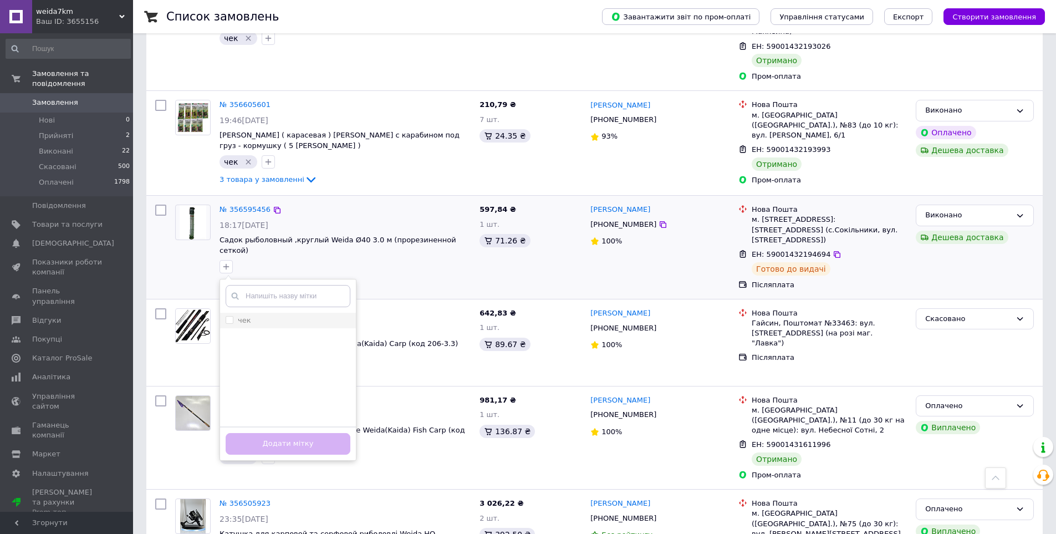
click at [232, 316] on input "чек" at bounding box center [229, 319] width 7 height 7
checkbox input "true"
click at [280, 433] on button "Додати мітку" at bounding box center [288, 444] width 125 height 22
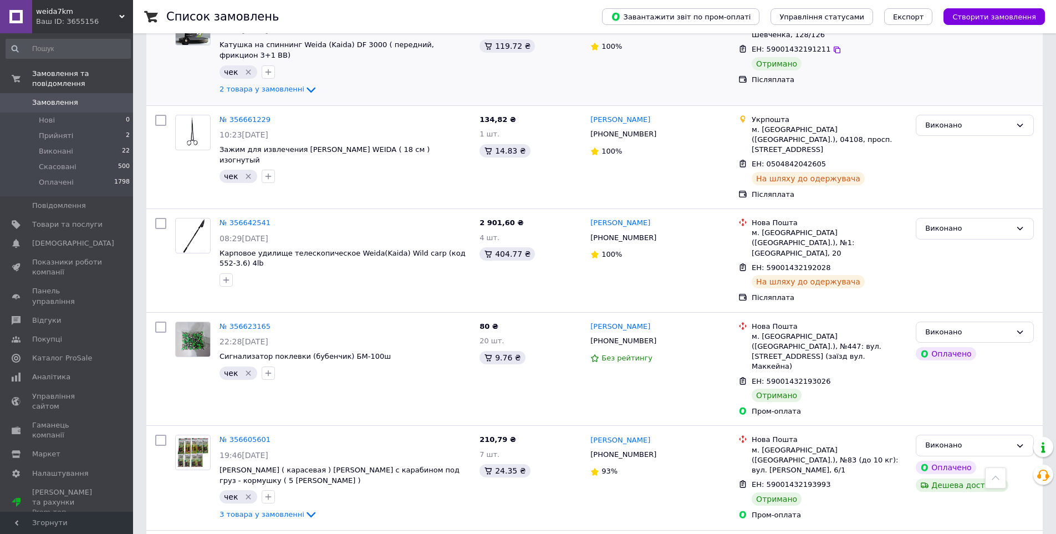
scroll to position [803, 0]
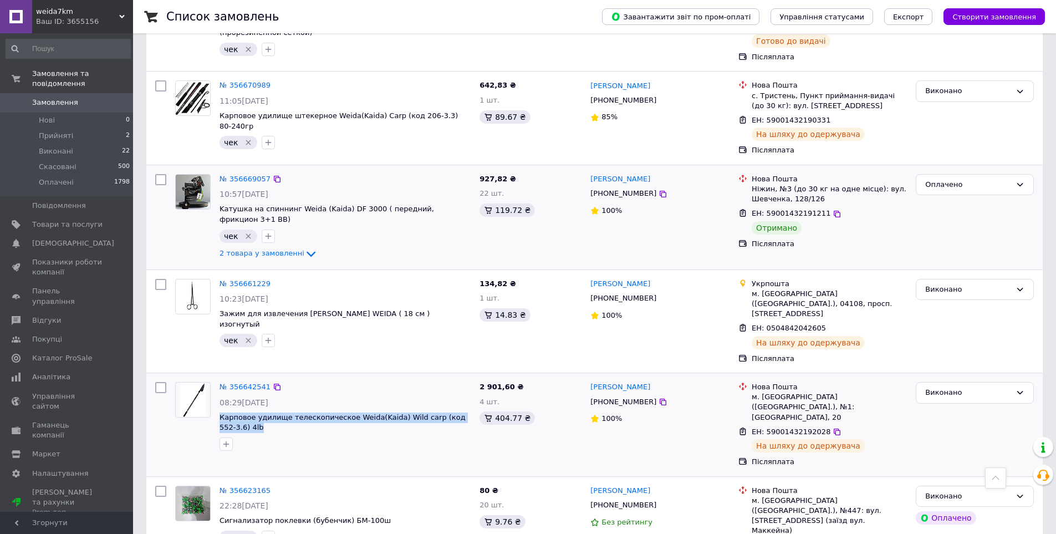
drag, startPoint x: 218, startPoint y: 365, endPoint x: 474, endPoint y: 372, distance: 255.6
click at [474, 377] on div "№ 356642541 08:29, 11.08.2025 Карповое удилище телескопическое Weida(Kaida) Wil…" at bounding box center [345, 416] width 260 height 78
copy span "Карповое удилище телескопическое Weida(Kaida) Wild carp (код 552-3.6) 4lb"
click at [385, 381] on div "№ 356642541" at bounding box center [344, 387] width 253 height 13
click at [202, 382] on img at bounding box center [192, 399] width 25 height 34
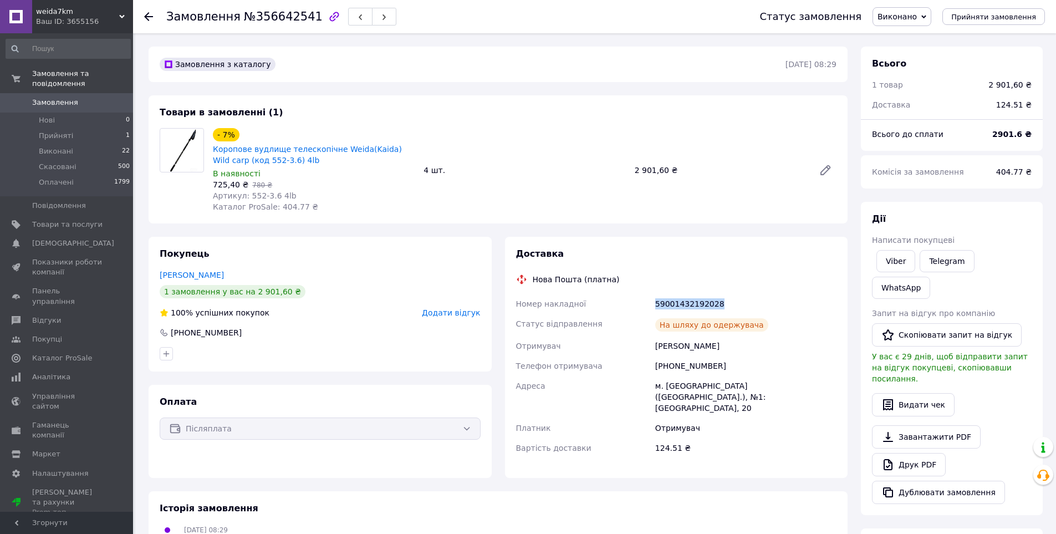
drag, startPoint x: 650, startPoint y: 299, endPoint x: 720, endPoint y: 294, distance: 70.1
click at [720, 294] on div "Номер накладної 59001432192028 Статус відправлення На шляху до одержувача Отрим…" at bounding box center [676, 376] width 325 height 164
copy div "Номер накладної 59001432192028"
click at [152, 18] on icon at bounding box center [148, 16] width 9 height 9
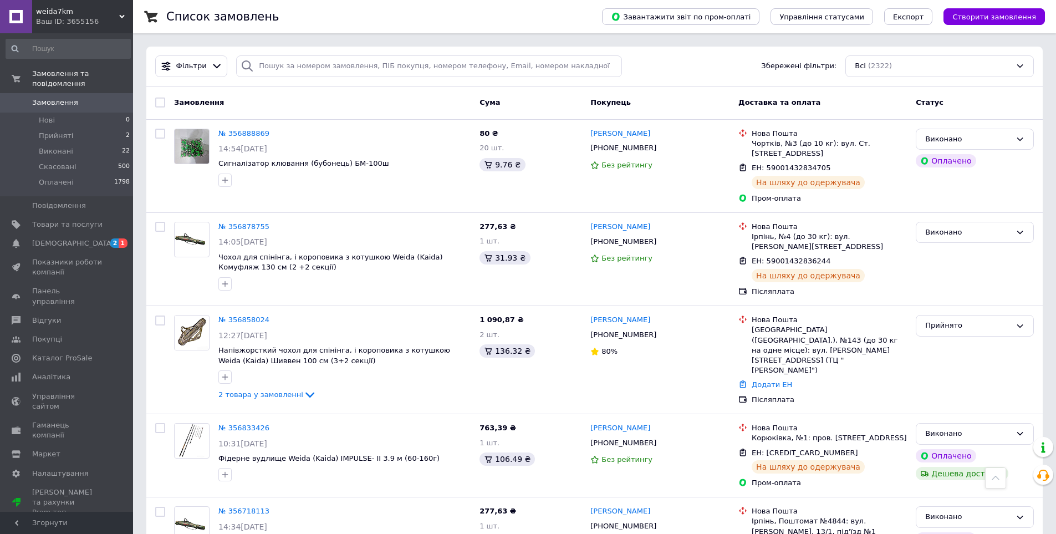
scroll to position [803, 0]
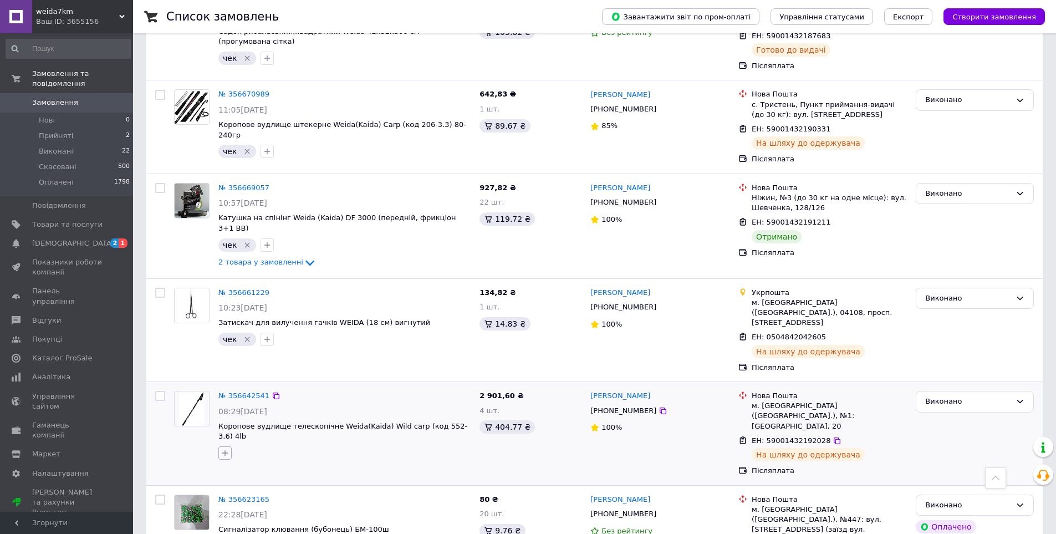
click at [227, 448] on icon "button" at bounding box center [225, 452] width 9 height 9
click at [229, 502] on input "чек" at bounding box center [227, 505] width 7 height 7
checkbox input "true"
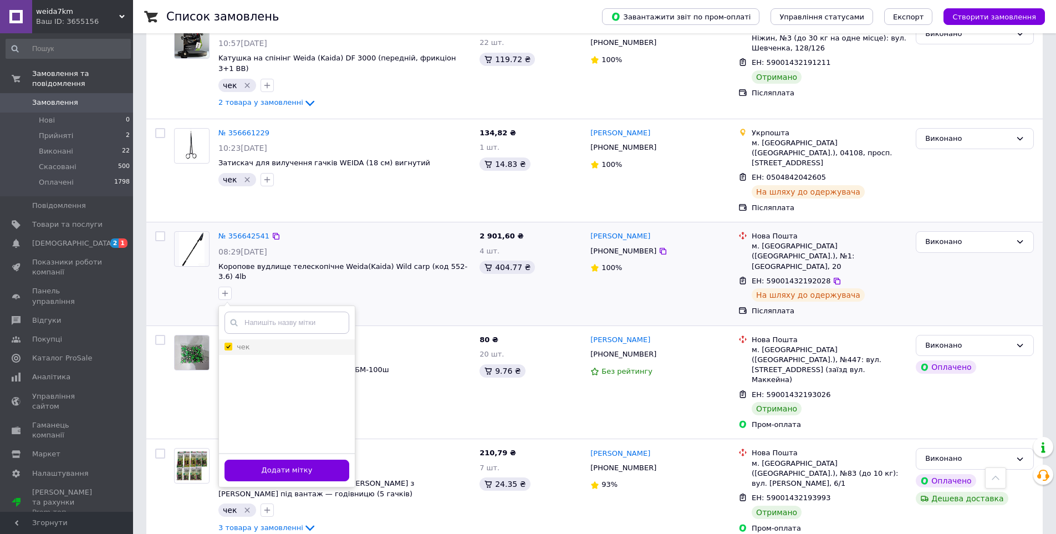
scroll to position [969, 0]
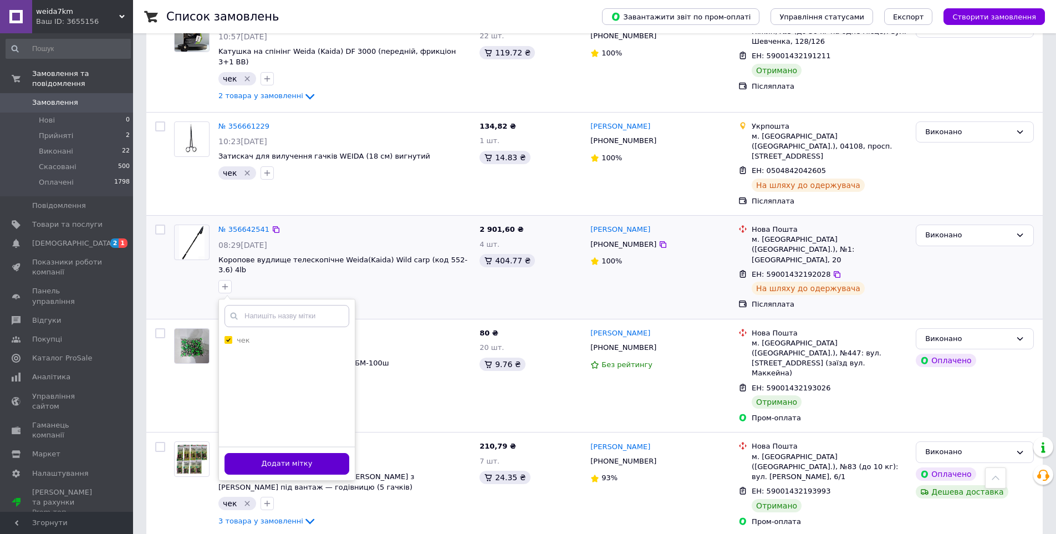
click at [308, 453] on button "Додати мітку" at bounding box center [286, 464] width 125 height 22
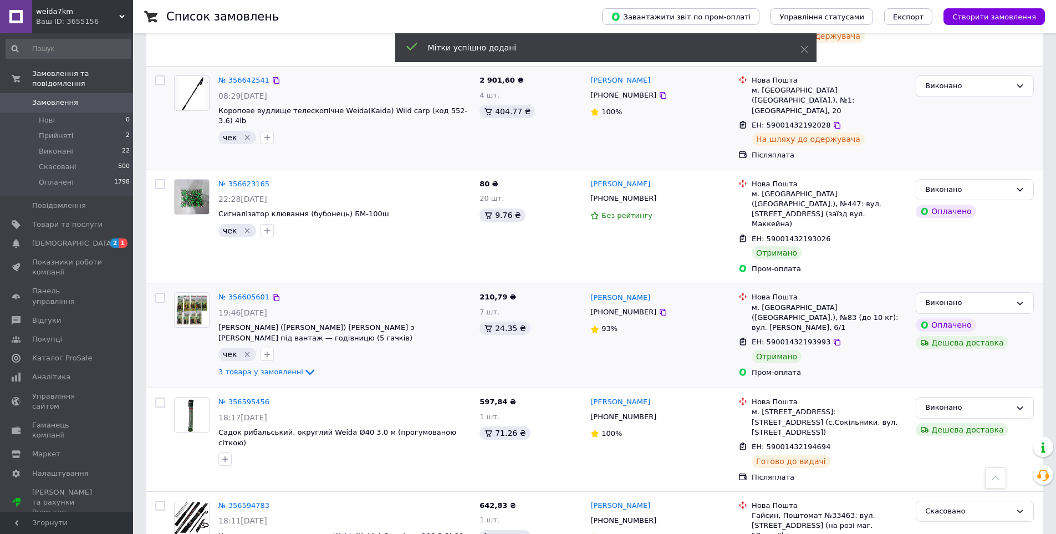
scroll to position [1135, 0]
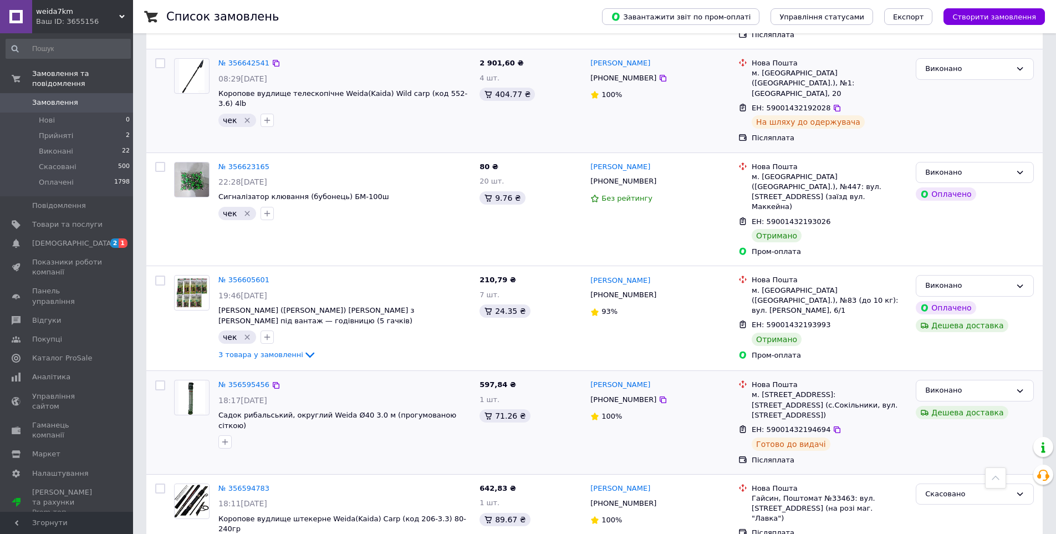
click at [353, 375] on div "№ 356595456 18:17[DATE] Садок рибальський, [GEOGRAPHIC_DATA] 3.0 м (прогумовано…" at bounding box center [322, 422] width 305 height 94
click at [398, 375] on div "№ 356595456 18:17[DATE] Садок рибальський, [GEOGRAPHIC_DATA] 3.0 м (прогумовано…" at bounding box center [344, 414] width 261 height 78
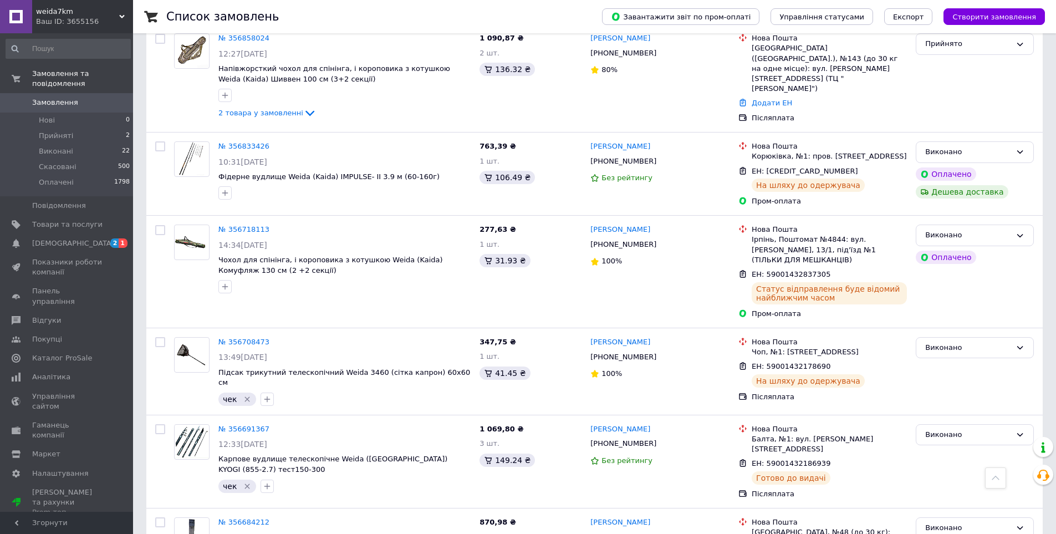
scroll to position [198, 0]
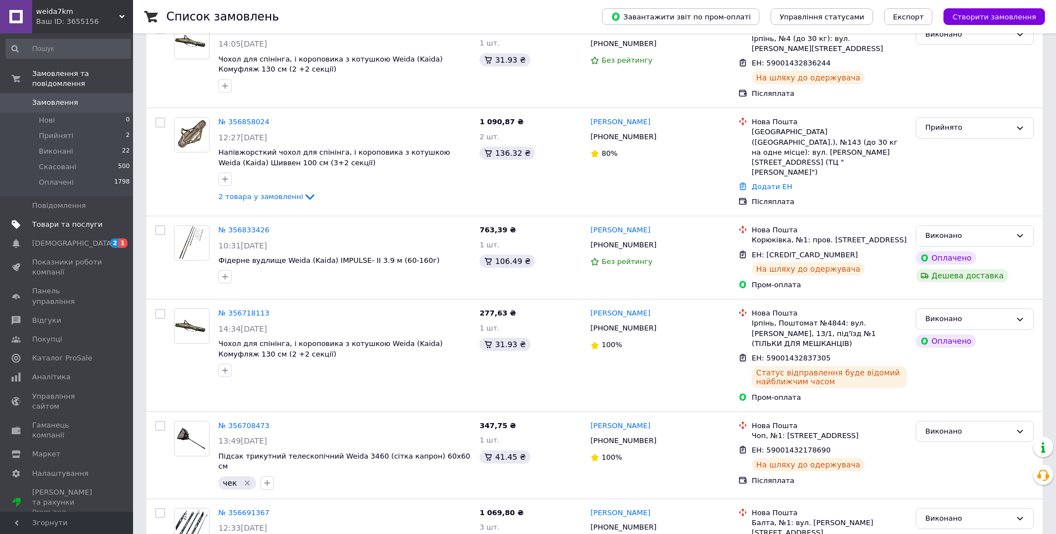
click at [57, 219] on span "Товари та послуги" at bounding box center [67, 224] width 70 height 10
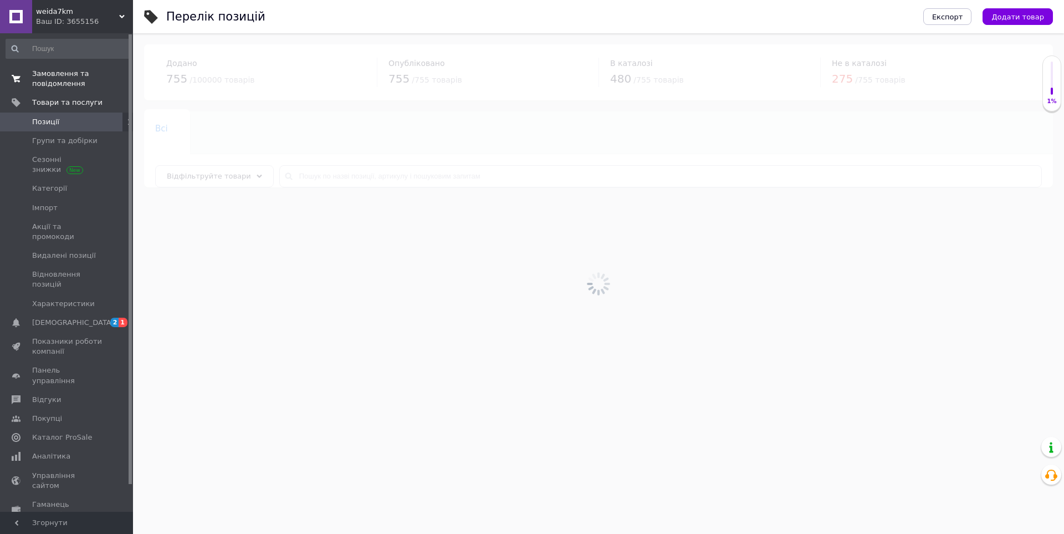
click at [71, 76] on span "Замовлення та повідомлення" at bounding box center [67, 79] width 70 height 20
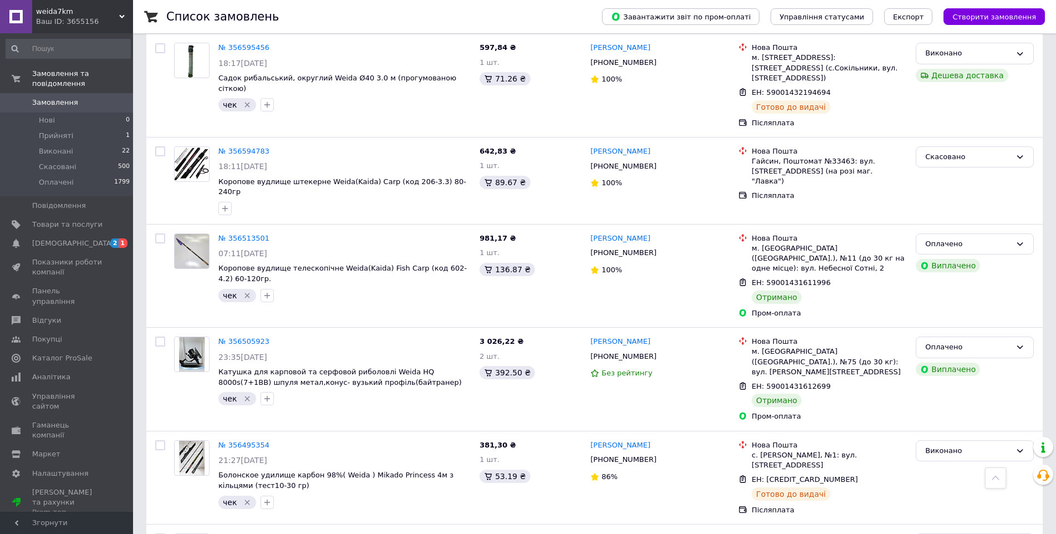
scroll to position [1464, 0]
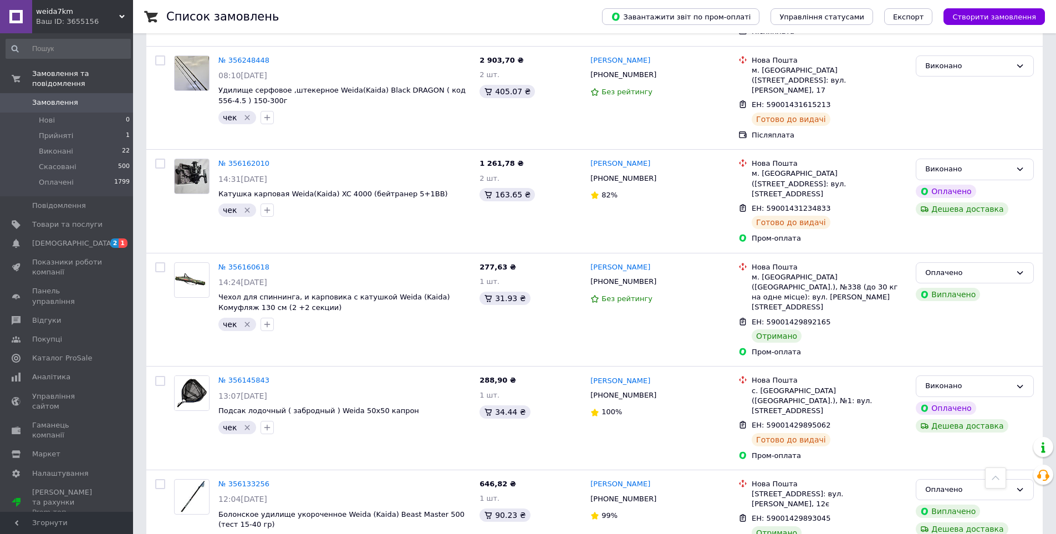
scroll to position [1469, 0]
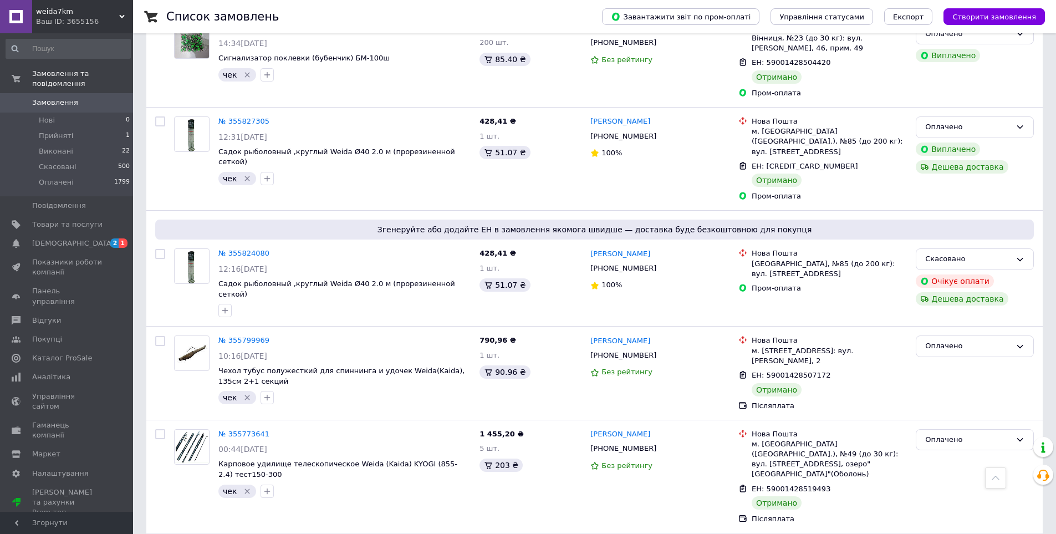
scroll to position [1449, 0]
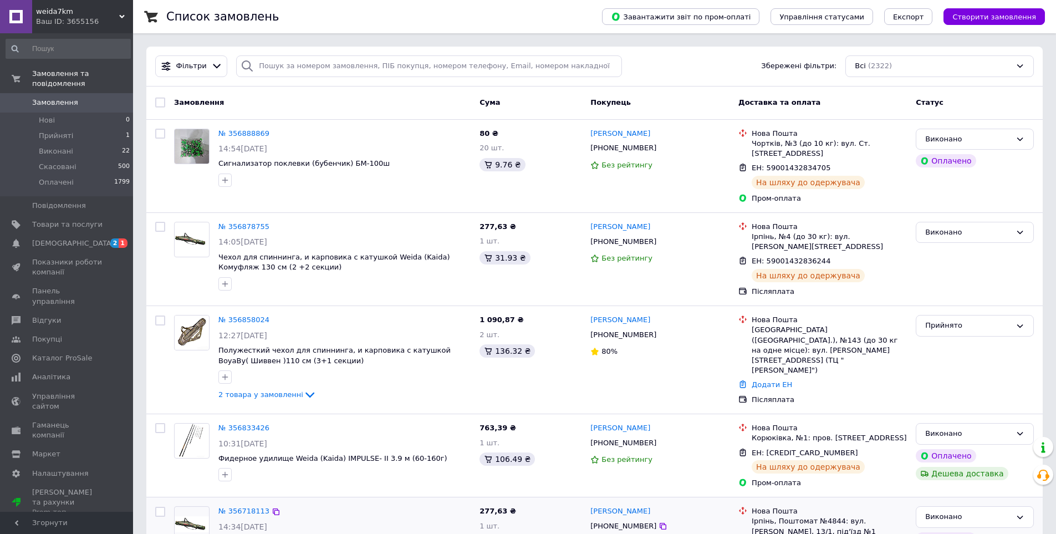
click at [207, 516] on img at bounding box center [192, 524] width 34 height 16
